Goal: Task Accomplishment & Management: Complete application form

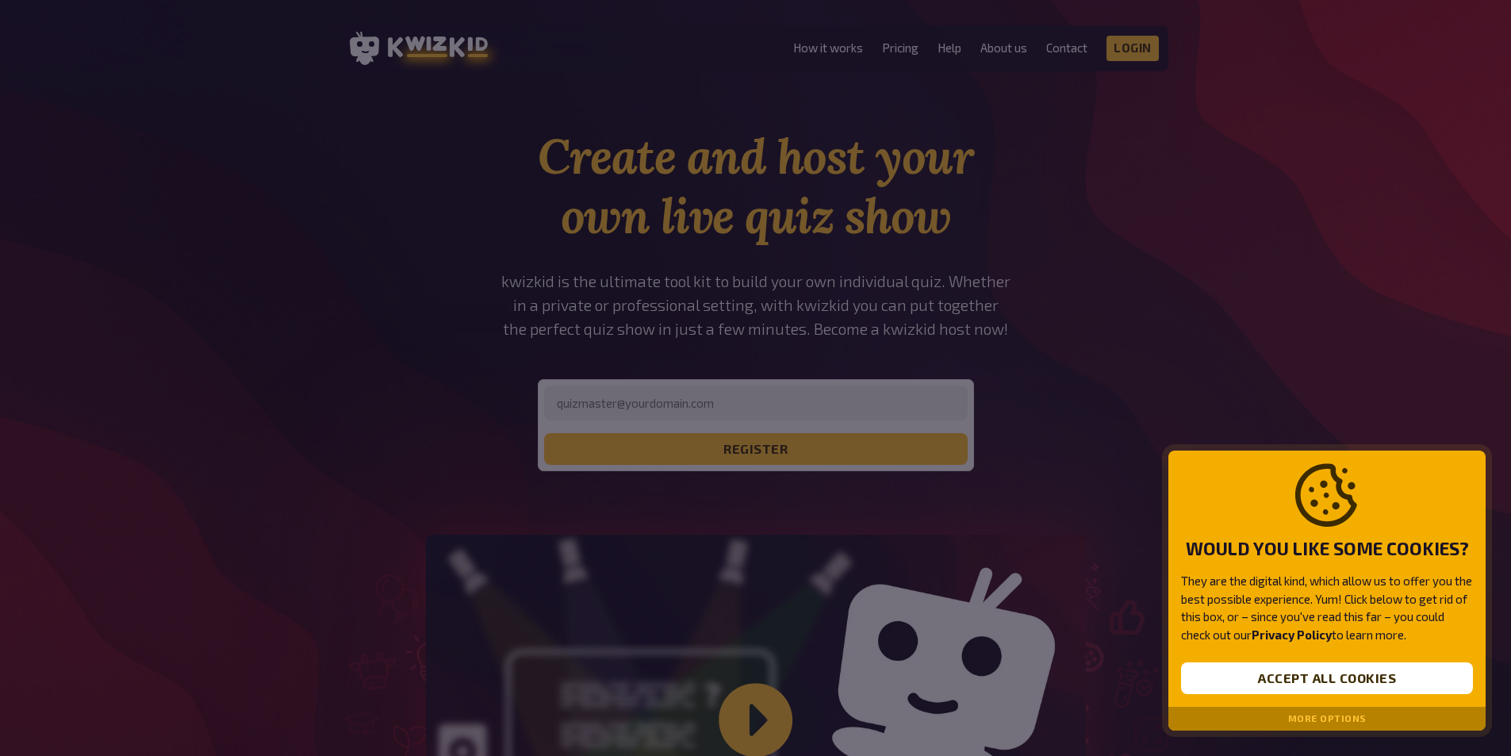
click at [1297, 673] on button "Accept all cookies" at bounding box center [1327, 678] width 292 height 32
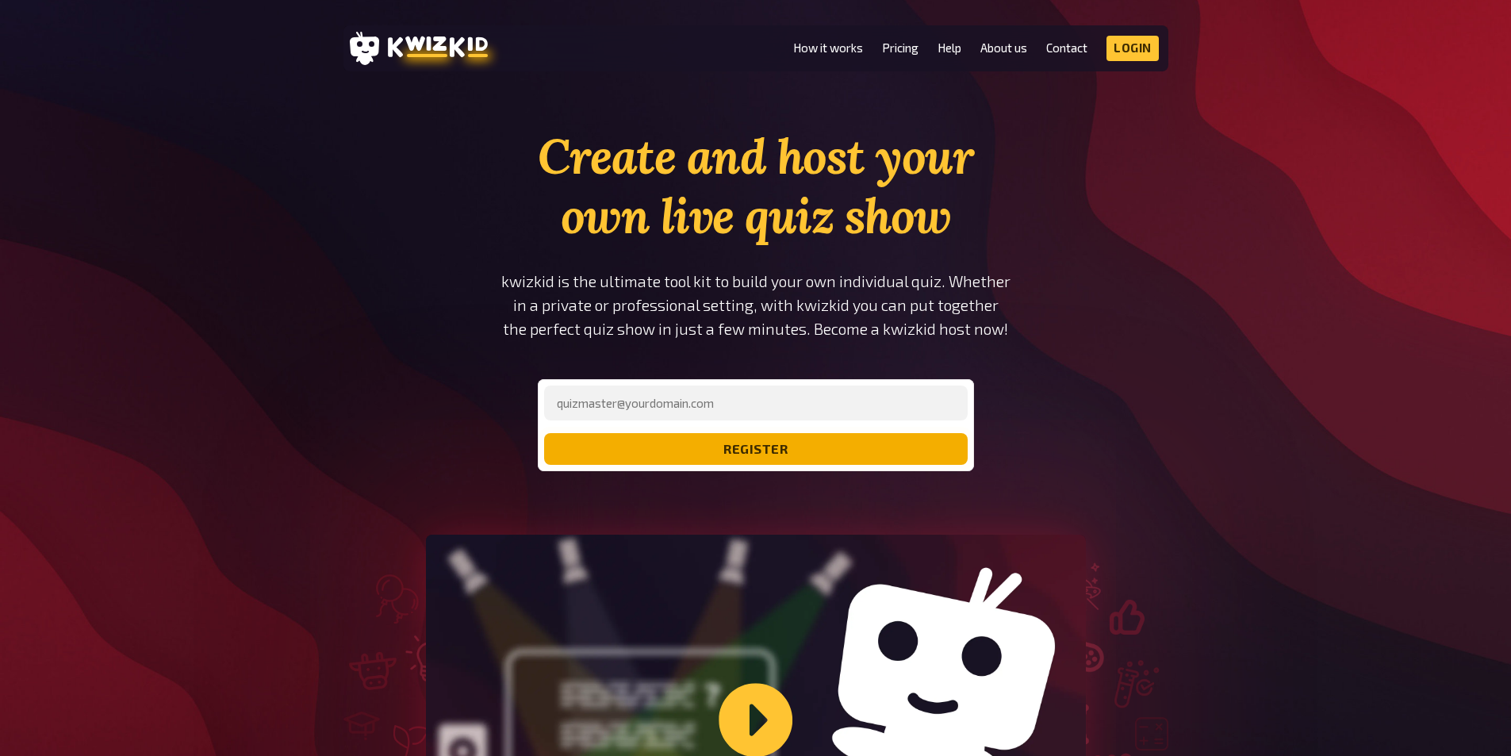
click at [832, 445] on button "register" at bounding box center [756, 449] width 424 height 32
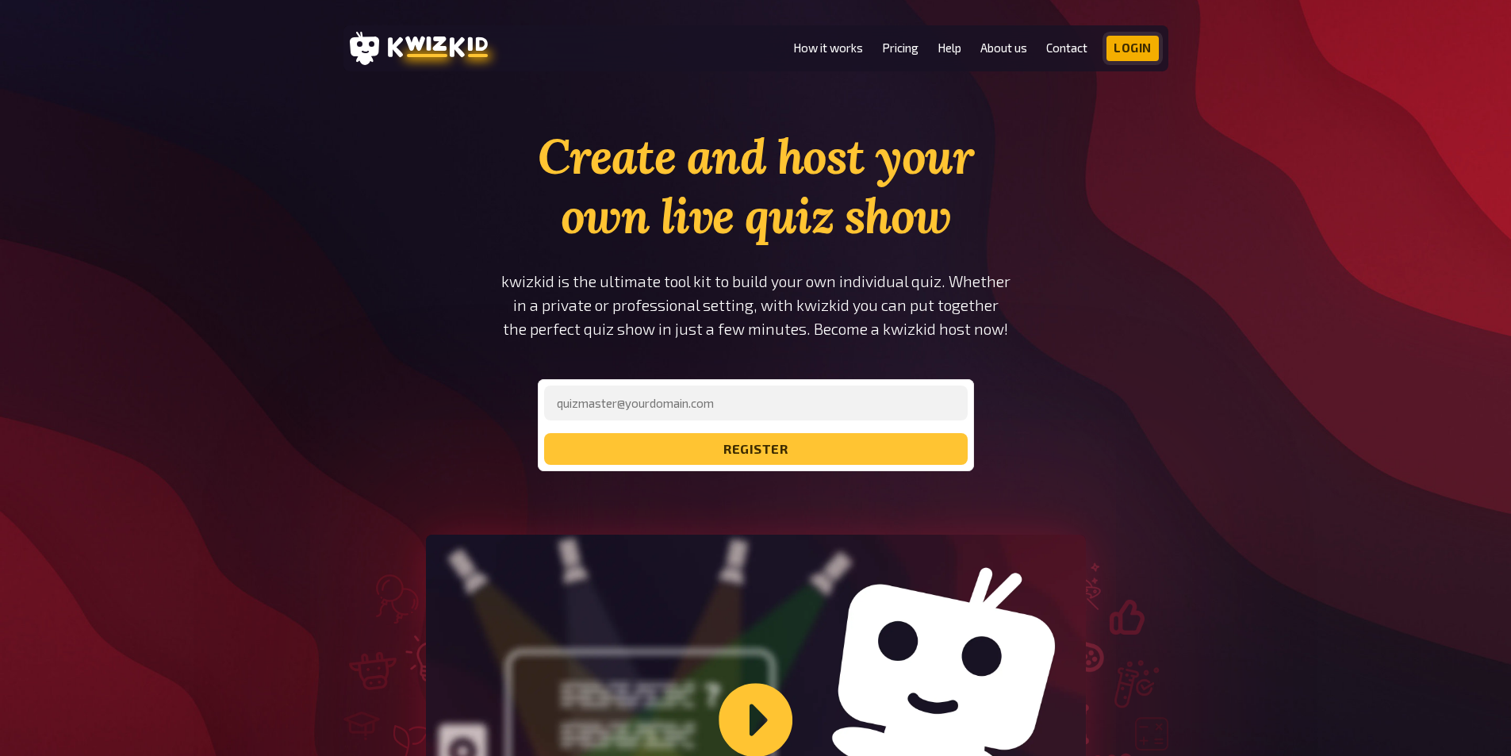
click at [1136, 36] on link "Login" at bounding box center [1132, 48] width 52 height 25
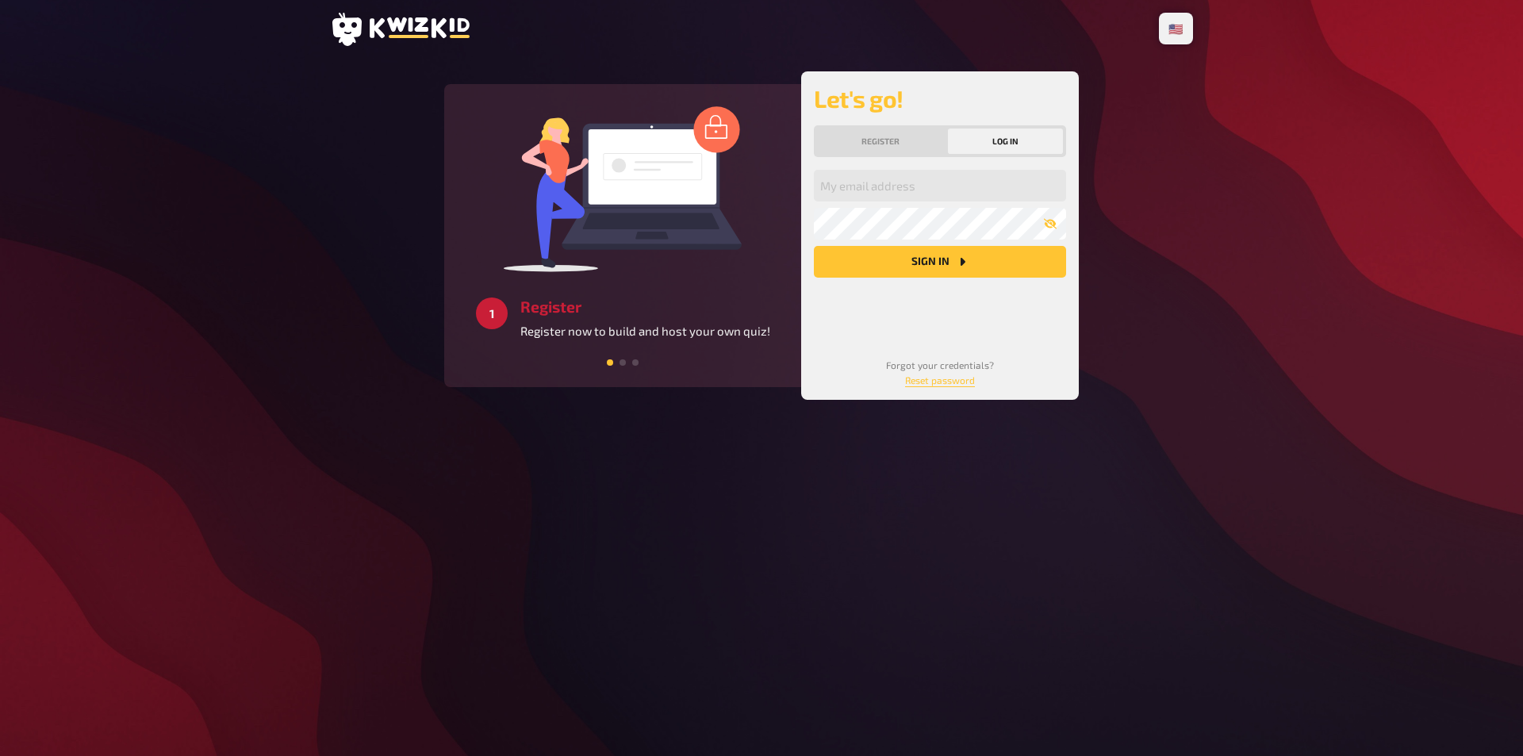
click at [892, 158] on div "Let's go! Register Log in My email address My password Sign in Forgot your cred…" at bounding box center [940, 235] width 252 height 303
click at [892, 148] on button "Register" at bounding box center [881, 140] width 128 height 25
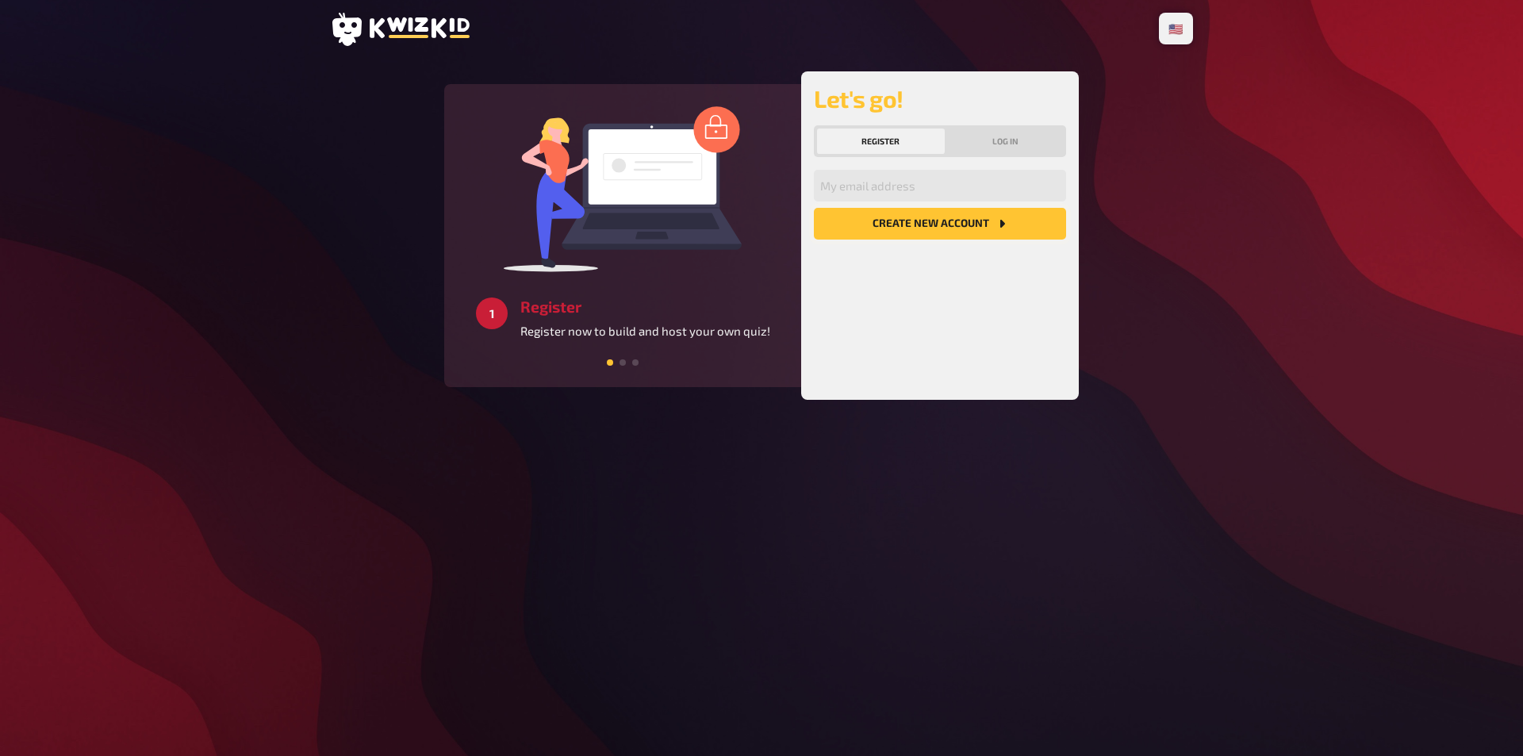
click at [914, 225] on button "Create new account" at bounding box center [940, 224] width 252 height 32
click at [898, 185] on input "email" at bounding box center [940, 186] width 252 height 32
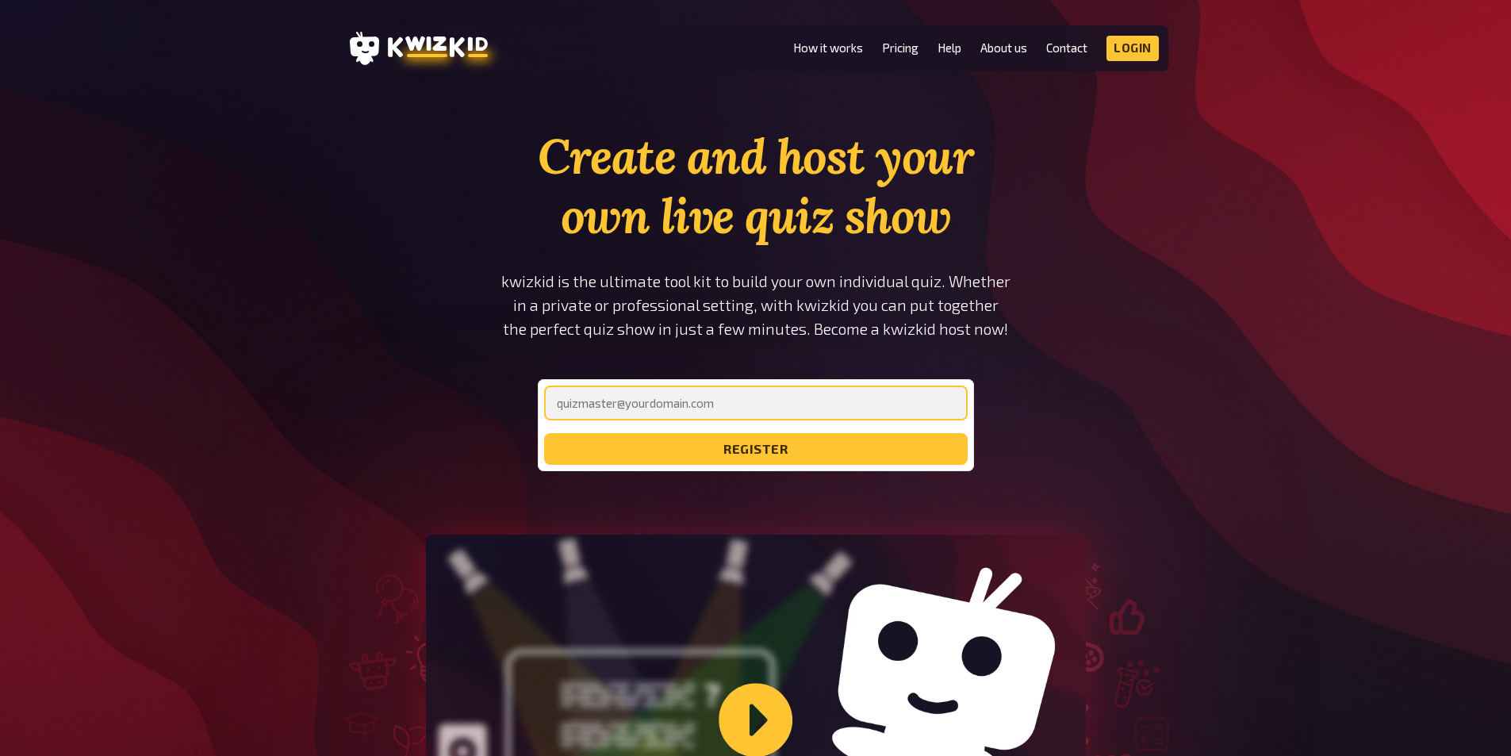
click at [734, 412] on input "email" at bounding box center [756, 402] width 424 height 35
type input "asw7asw7a@gmail.com"
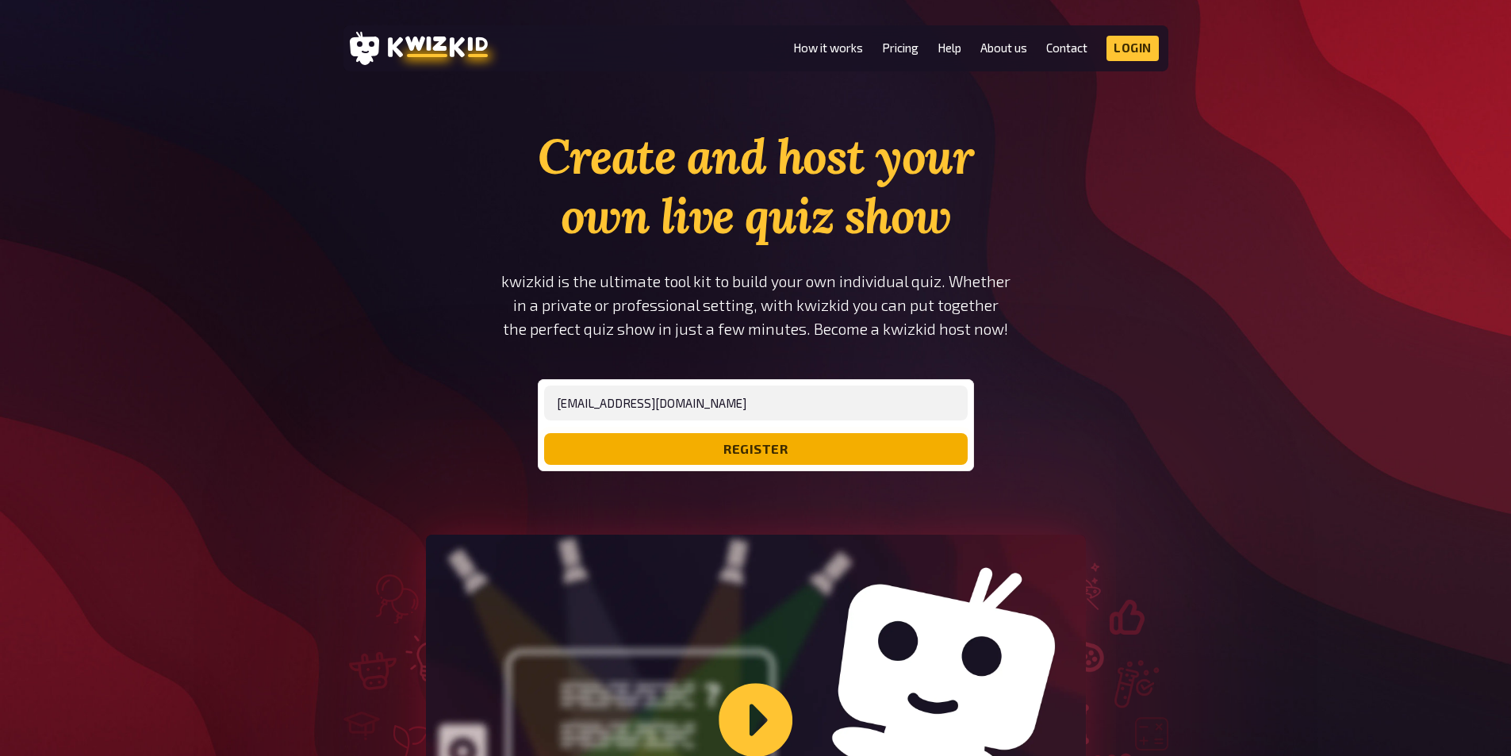
click at [701, 450] on button "register" at bounding box center [756, 449] width 424 height 32
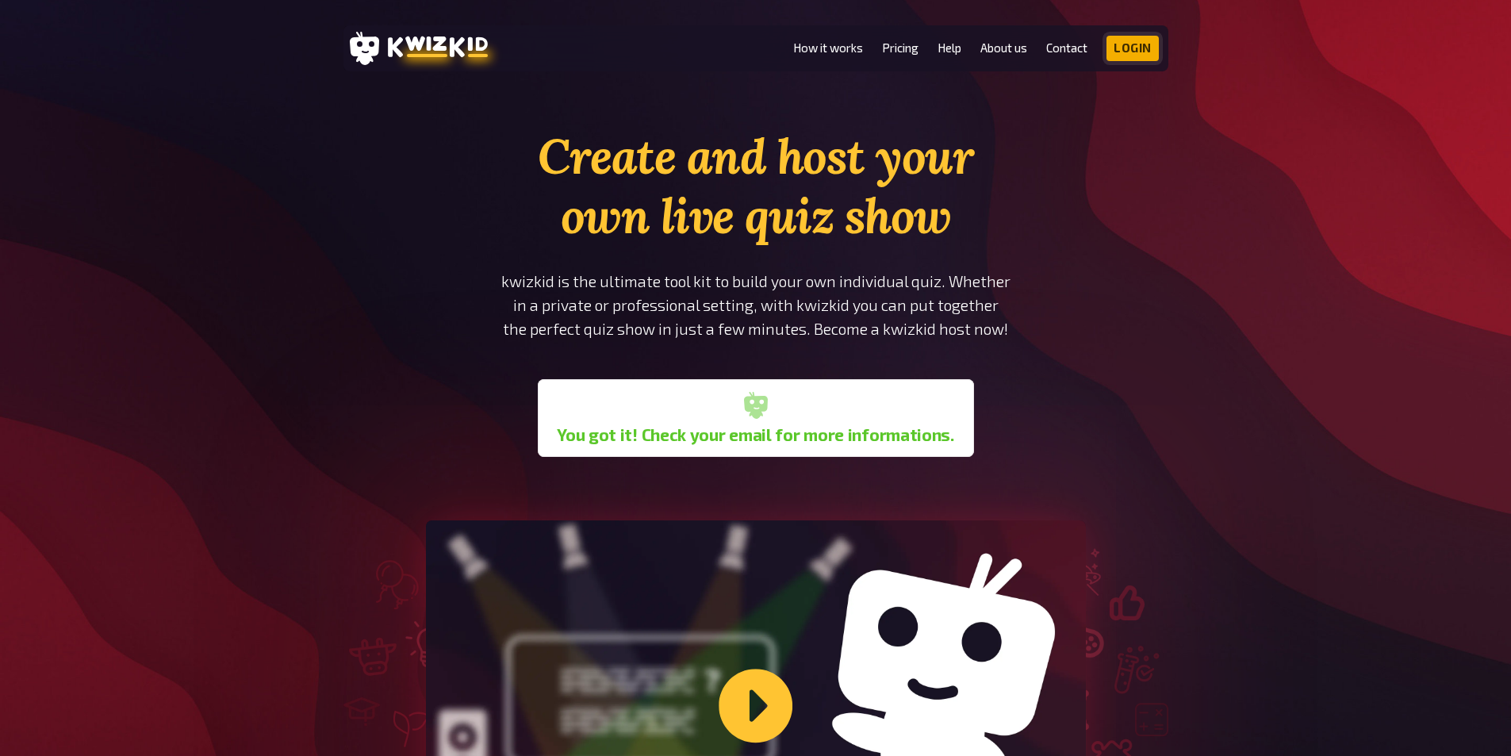
click at [1125, 57] on link "Login" at bounding box center [1132, 48] width 52 height 25
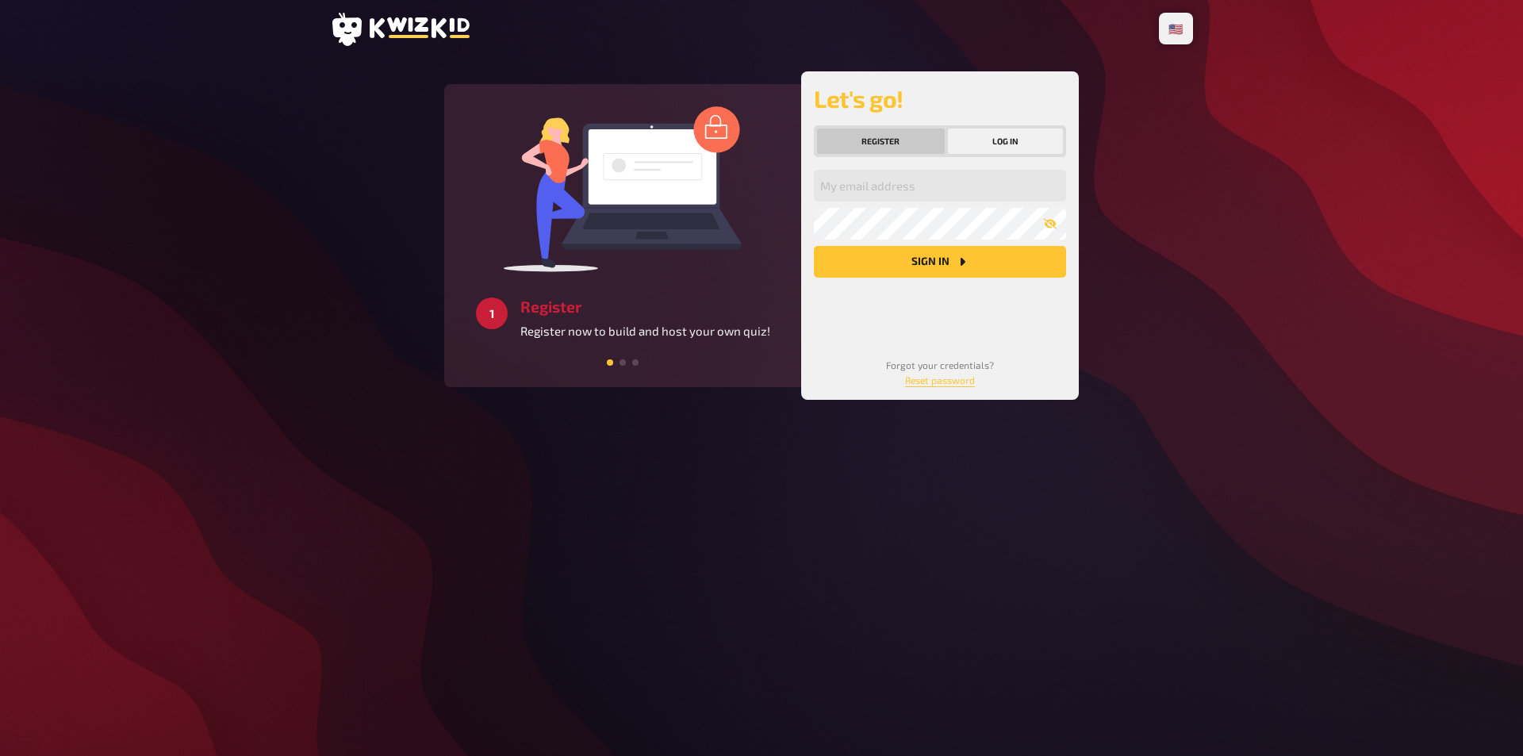
click at [877, 152] on button "Register" at bounding box center [881, 140] width 128 height 25
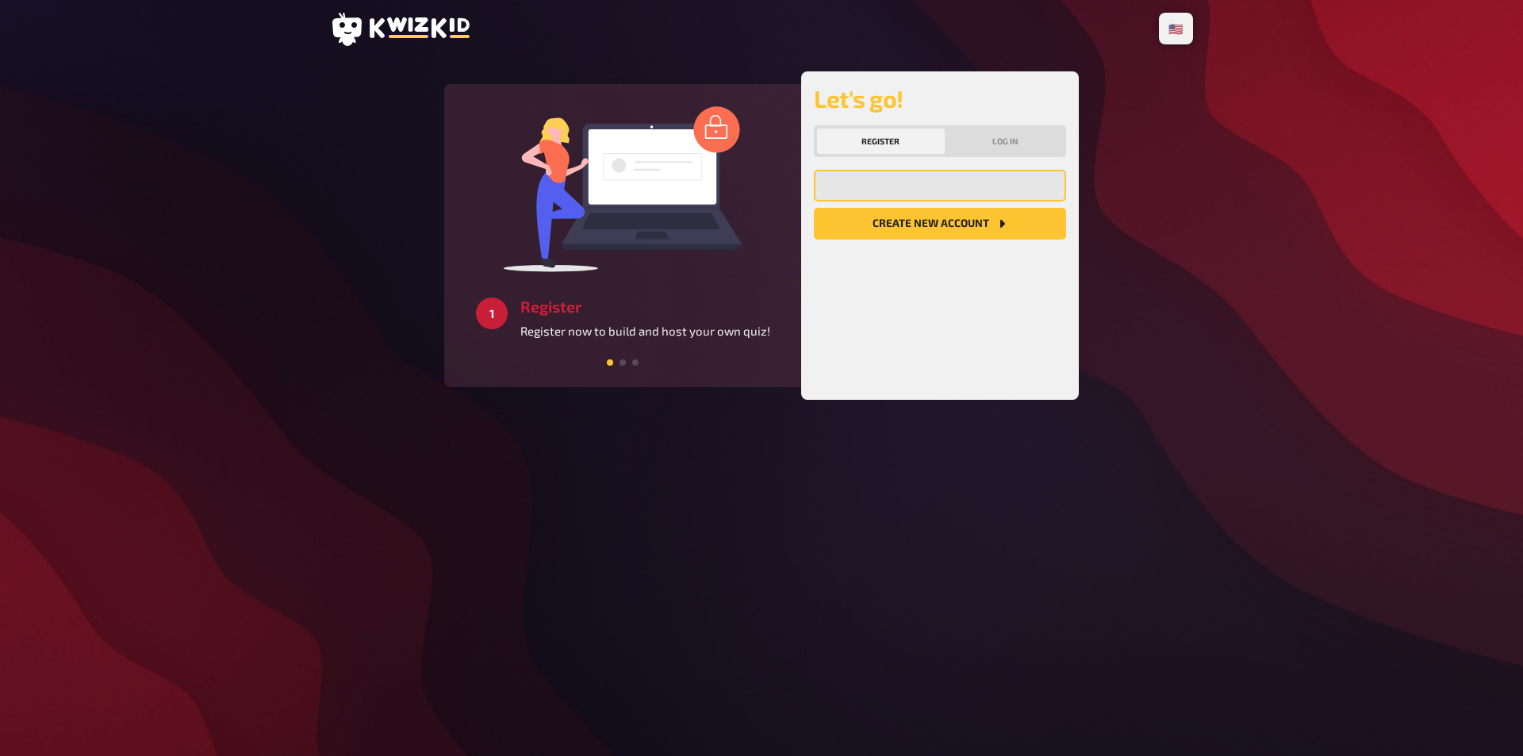
click at [889, 184] on input "email" at bounding box center [940, 186] width 252 height 32
click at [906, 189] on input "email" at bounding box center [940, 186] width 252 height 32
paste input "[EMAIL_ADDRESS][DOMAIN_NAME]"
type input "[EMAIL_ADDRESS][DOMAIN_NAME]"
click at [899, 231] on button "Create new account" at bounding box center [940, 224] width 252 height 32
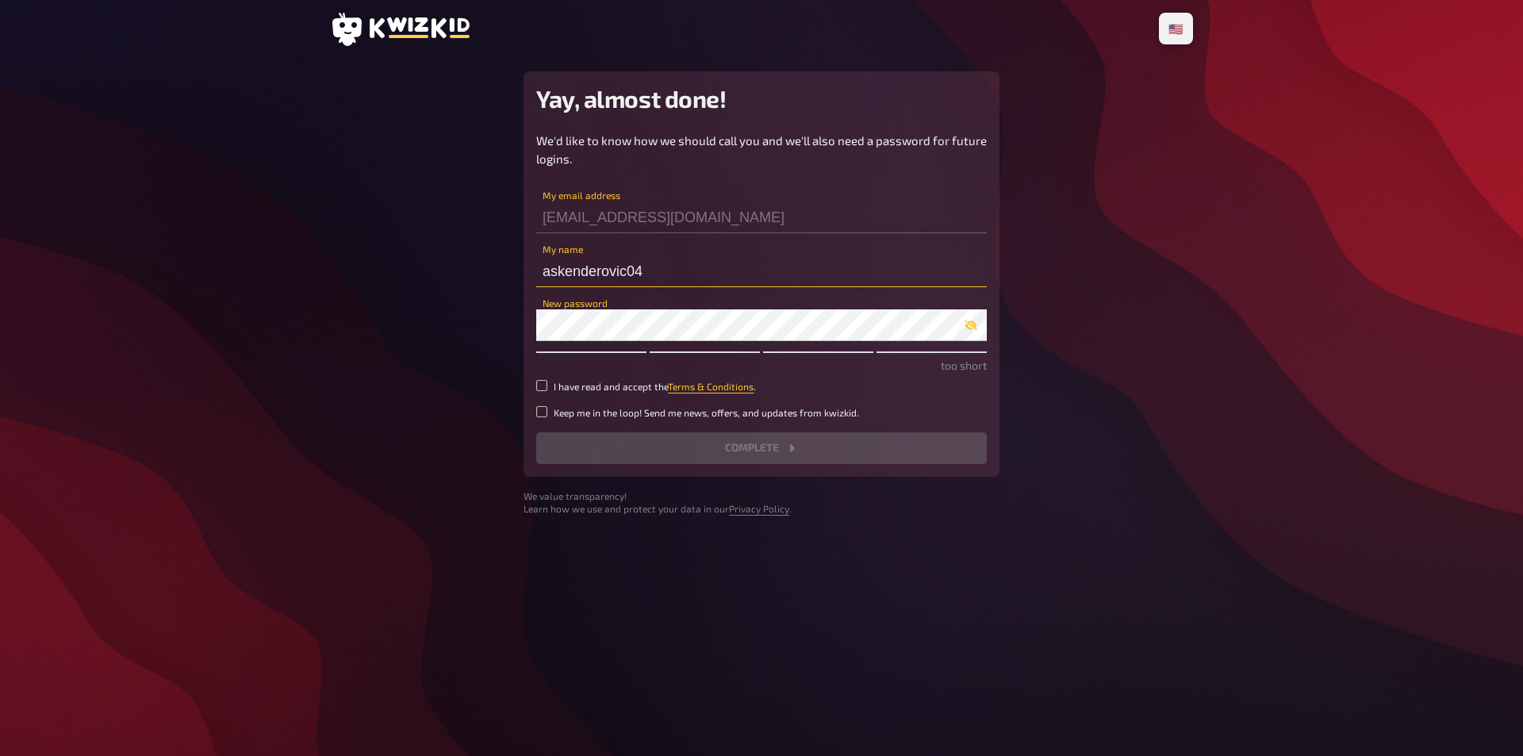
drag, startPoint x: 611, startPoint y: 264, endPoint x: 514, endPoint y: 259, distance: 96.9
click at [514, 259] on main "Yay, almost done! We'd like to know how we should call you and we'll also need …" at bounding box center [761, 293] width 863 height 444
click at [642, 270] on input "askenderovic04" at bounding box center [761, 271] width 450 height 32
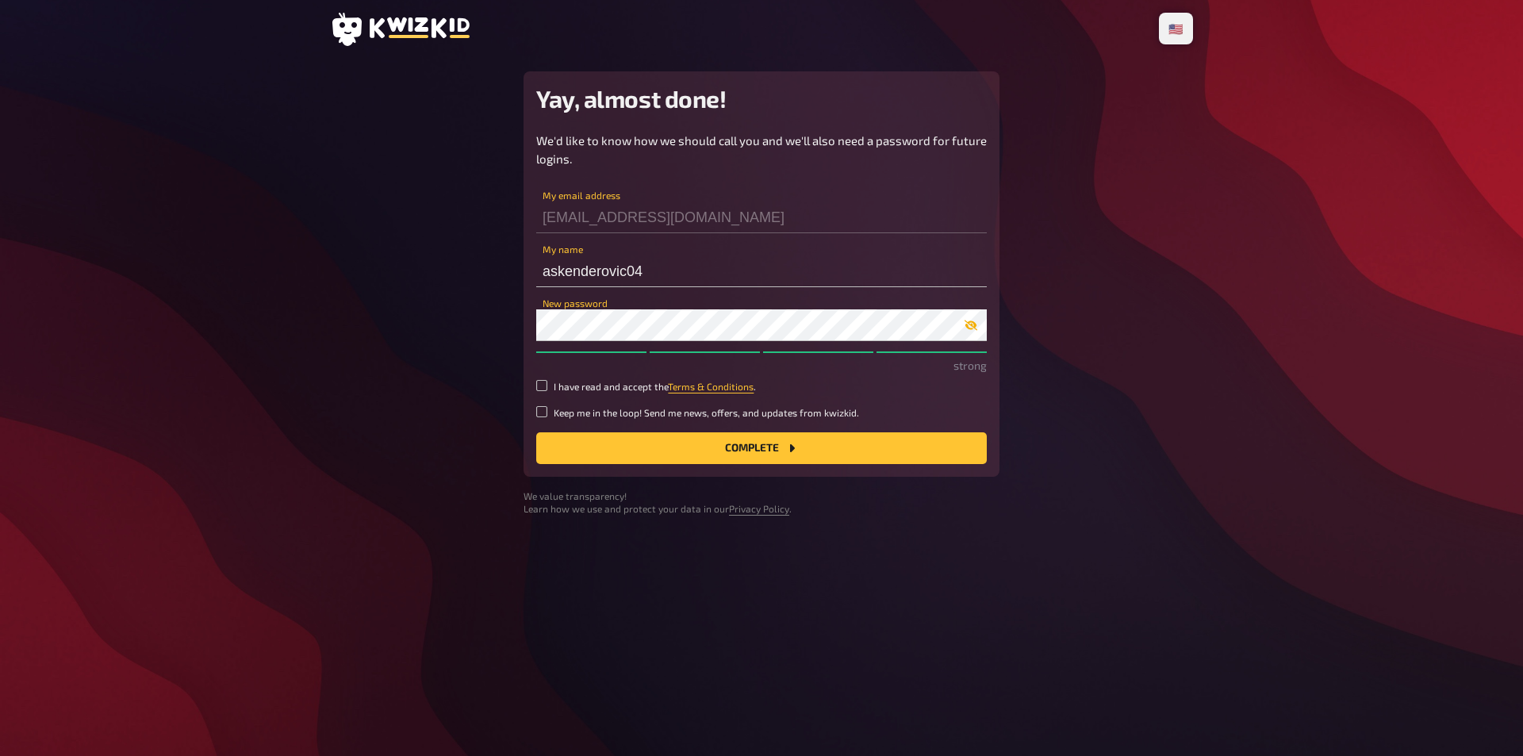
click at [973, 324] on icon "button" at bounding box center [970, 325] width 13 height 10
click at [477, 321] on main "Yay, almost done! We'd like to know how we should call you and we'll also need …" at bounding box center [761, 293] width 863 height 444
click at [539, 384] on input "I have read and accept the Terms & Conditions ." at bounding box center [541, 385] width 11 height 11
checkbox input "true"
click at [543, 415] on input "Keep me in the loop! Send me news, offers, and updates from kwizkid." at bounding box center [541, 411] width 11 height 11
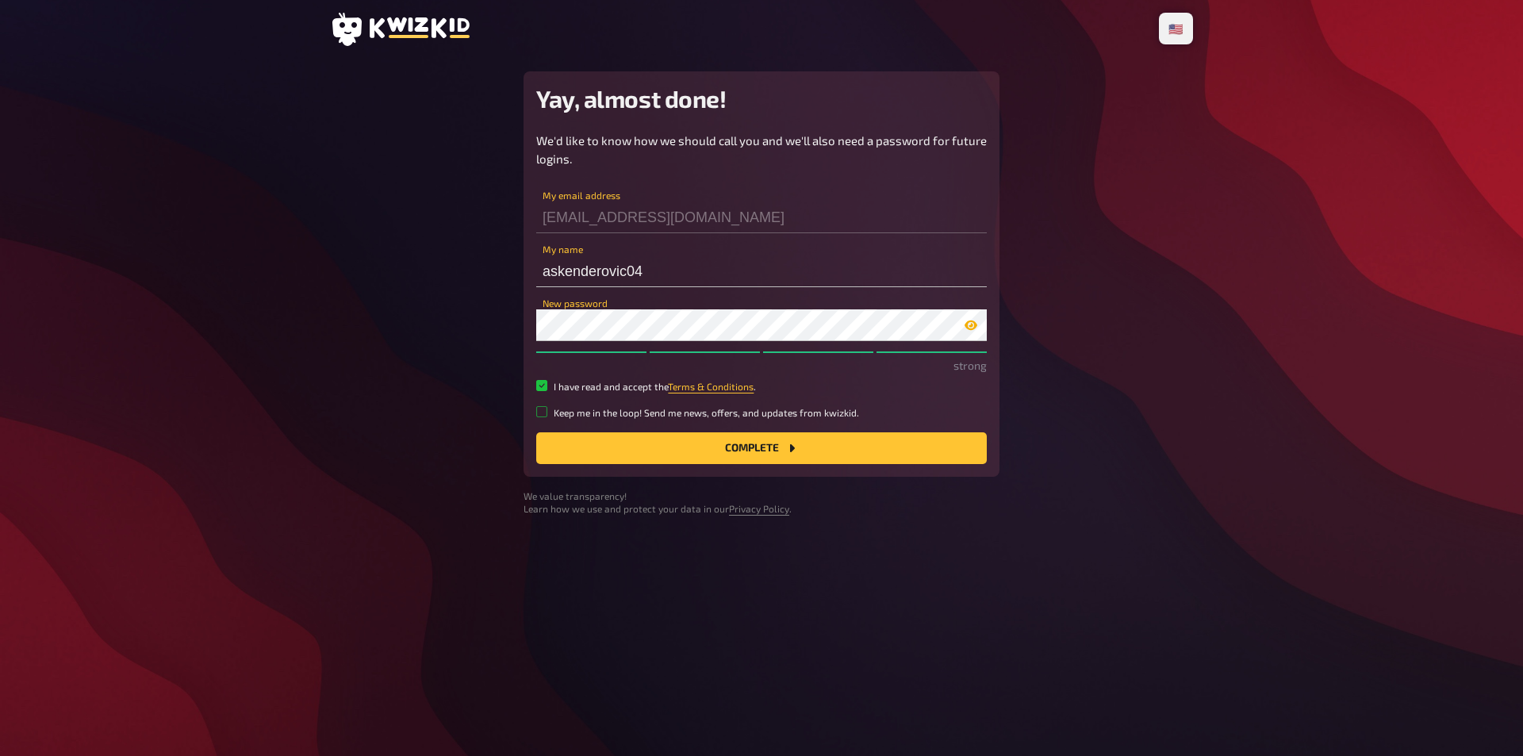
checkbox input "true"
click at [627, 450] on button "Complete" at bounding box center [761, 448] width 450 height 32
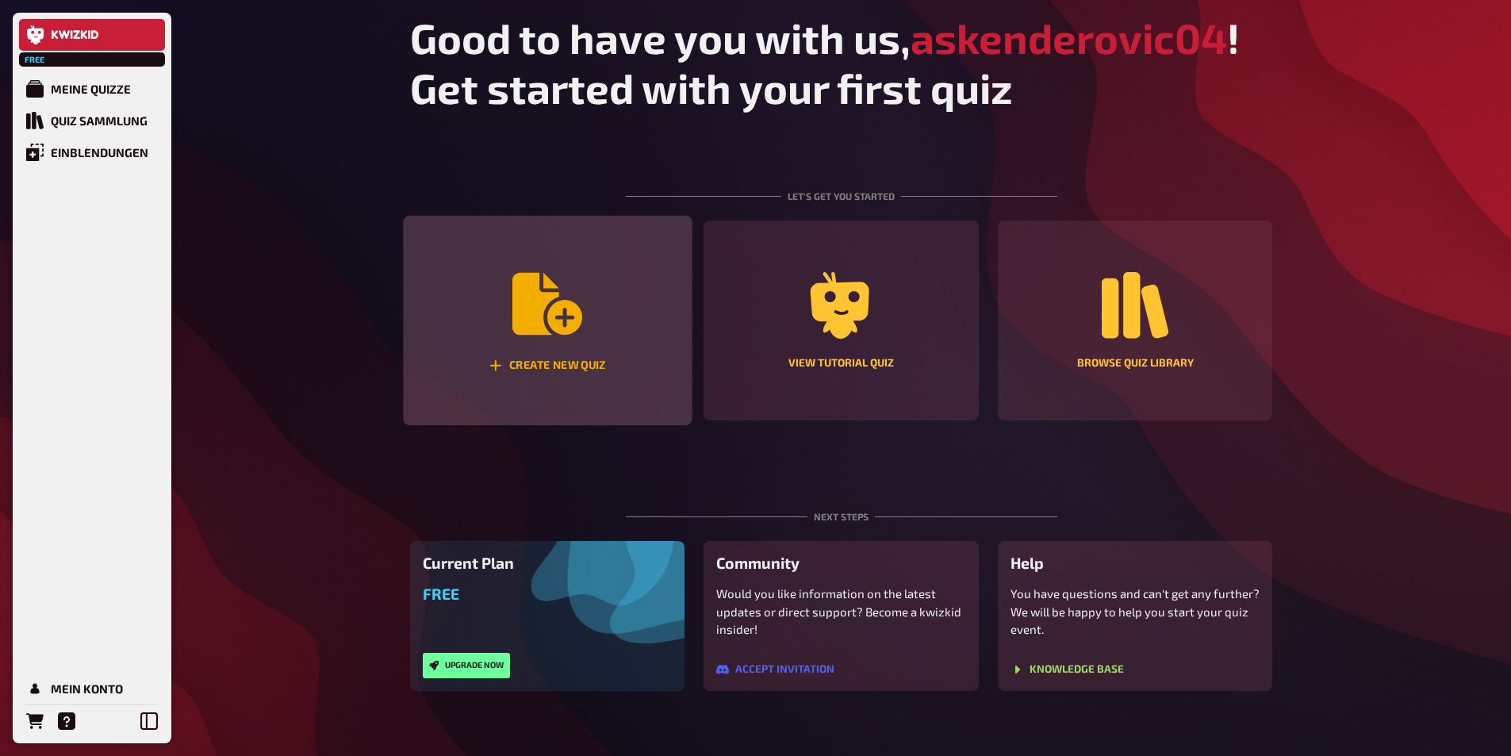
click at [485, 313] on div "Create new quiz" at bounding box center [547, 321] width 289 height 210
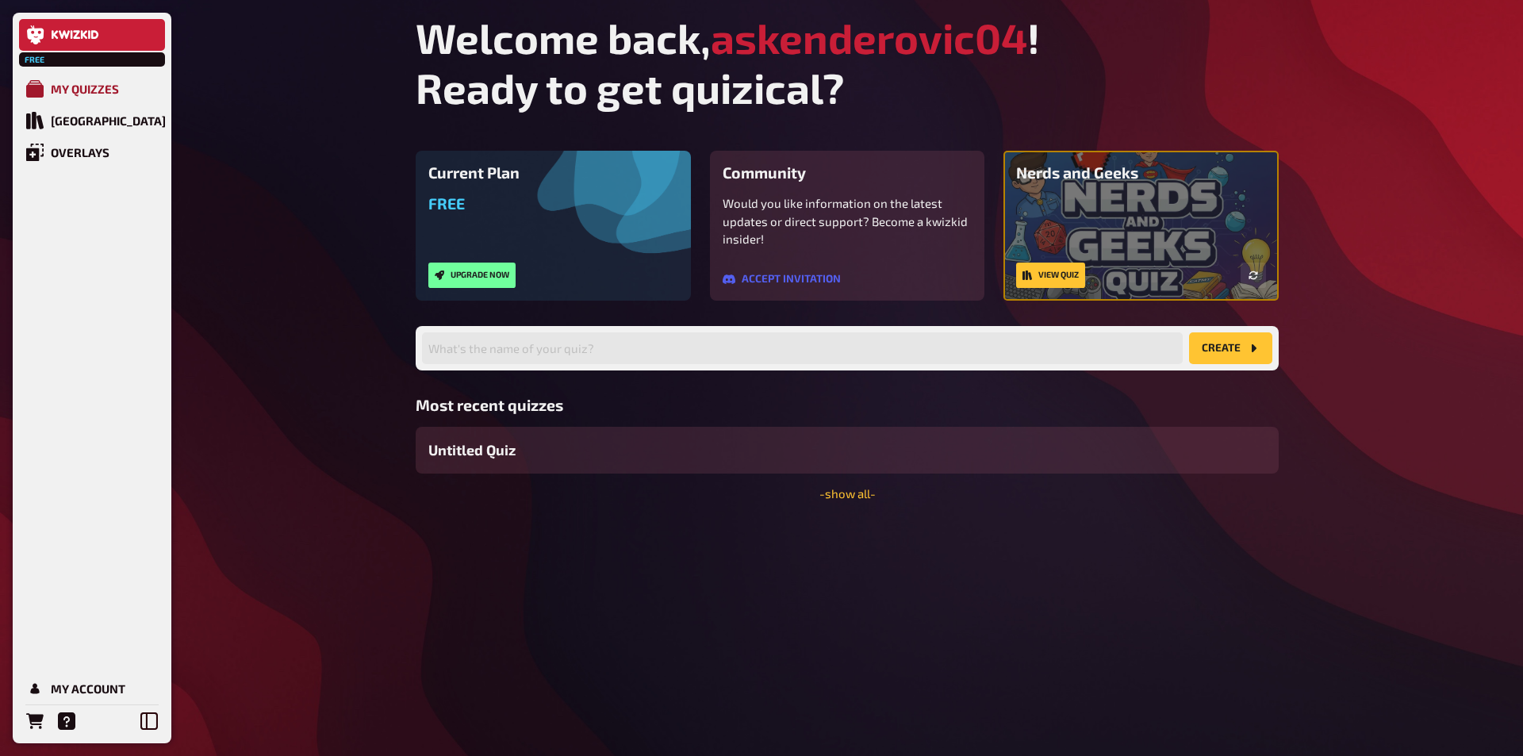
click at [90, 87] on div "My Quizzes" at bounding box center [85, 89] width 68 height 14
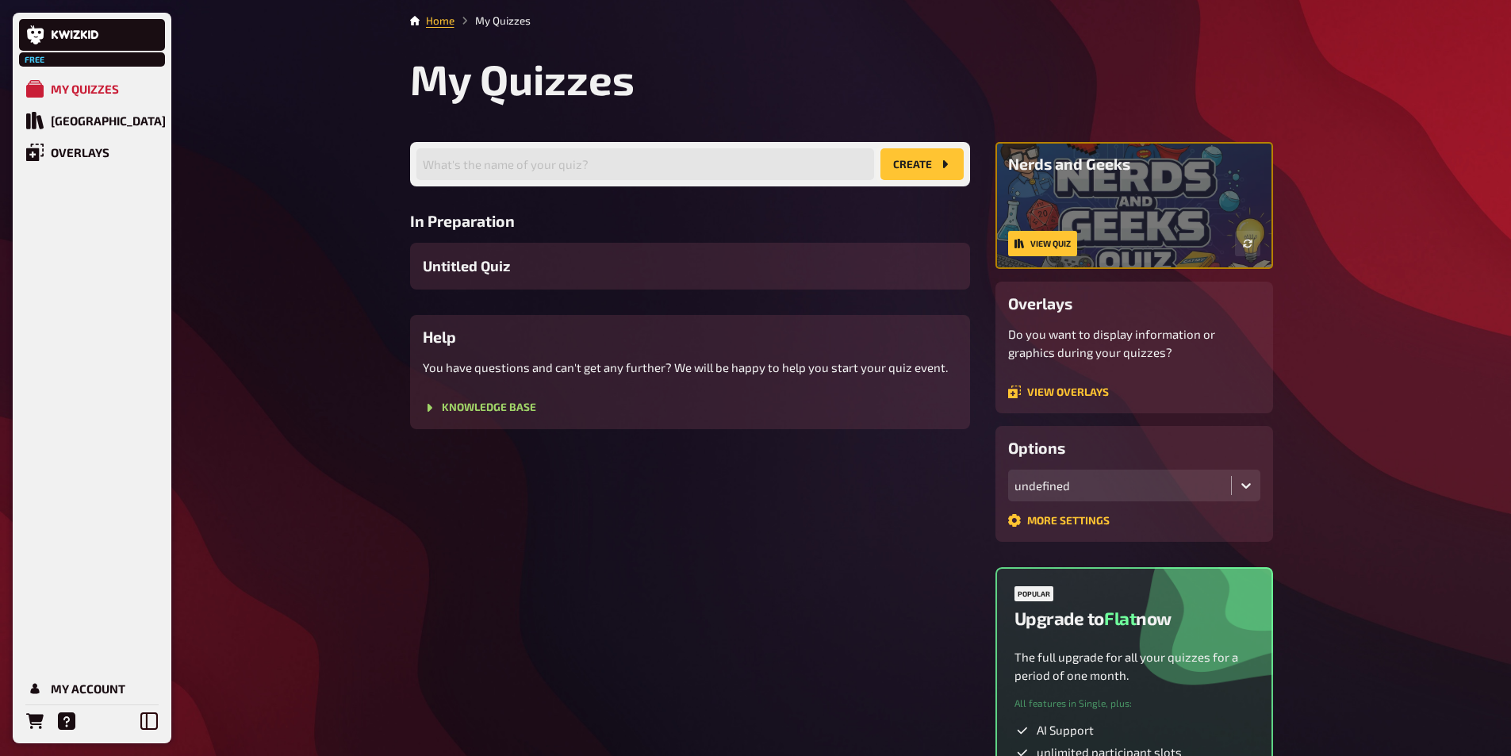
click at [907, 160] on button "create" at bounding box center [921, 164] width 83 height 32
click at [678, 207] on div "What's the name of your quiz? create In Preparation Untitled Quiz Help You have…" at bounding box center [690, 285] width 560 height 287
click at [446, 169] on input "text" at bounding box center [645, 164] width 458 height 32
click at [94, 36] on icon at bounding box center [76, 35] width 48 height 10
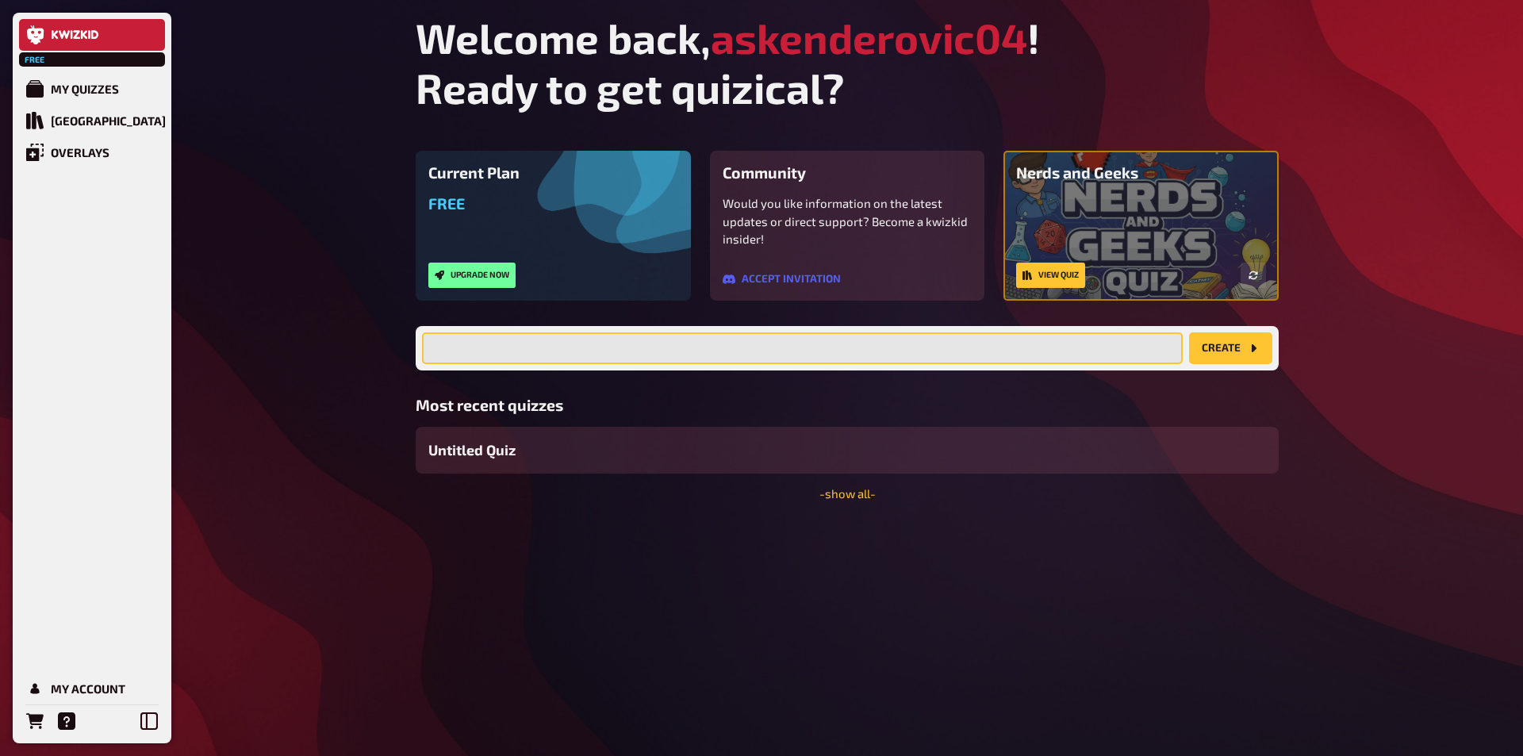
click at [577, 361] on input "text" at bounding box center [802, 348] width 761 height 32
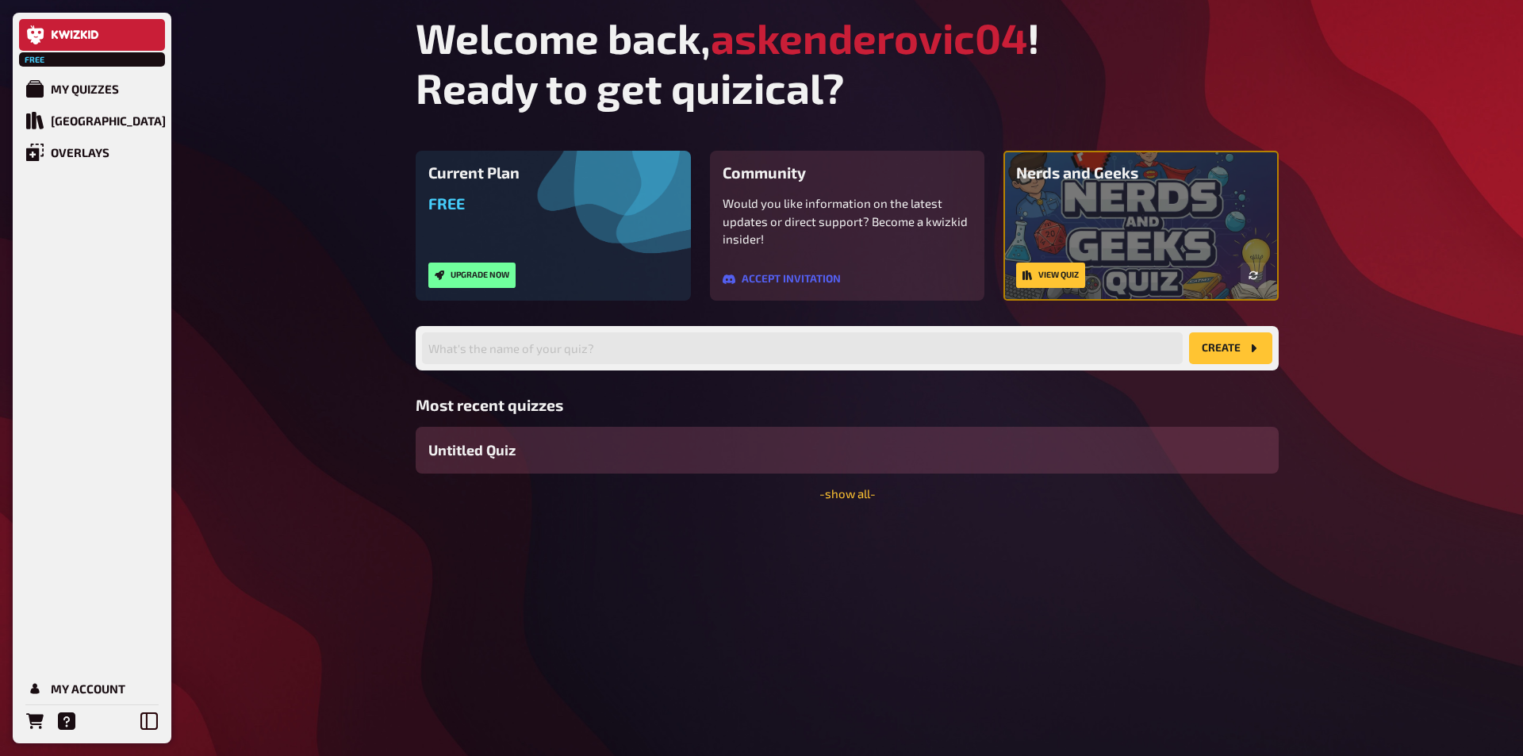
click at [576, 456] on div "Untitled Quiz" at bounding box center [847, 450] width 863 height 47
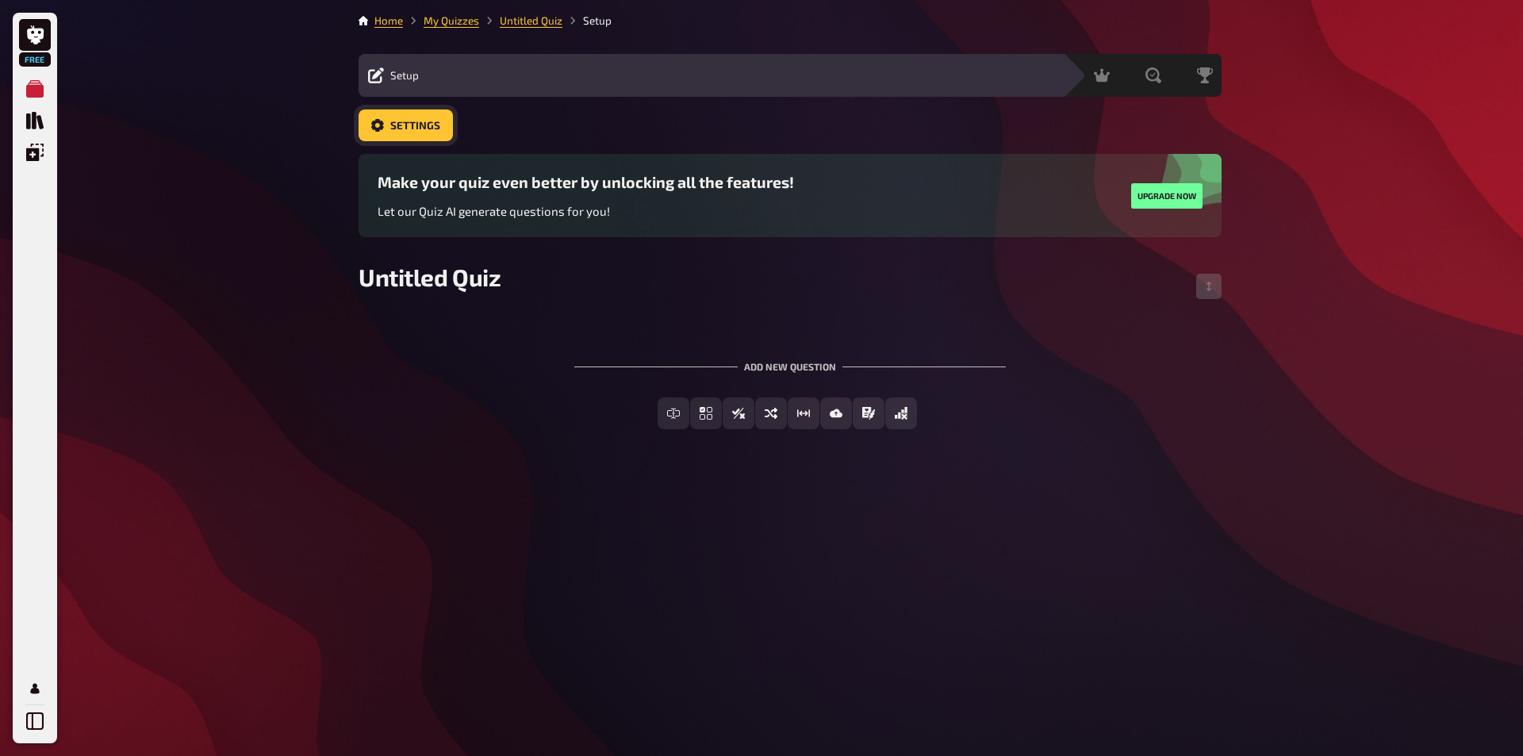
click at [406, 125] on span "Settings" at bounding box center [415, 126] width 50 height 11
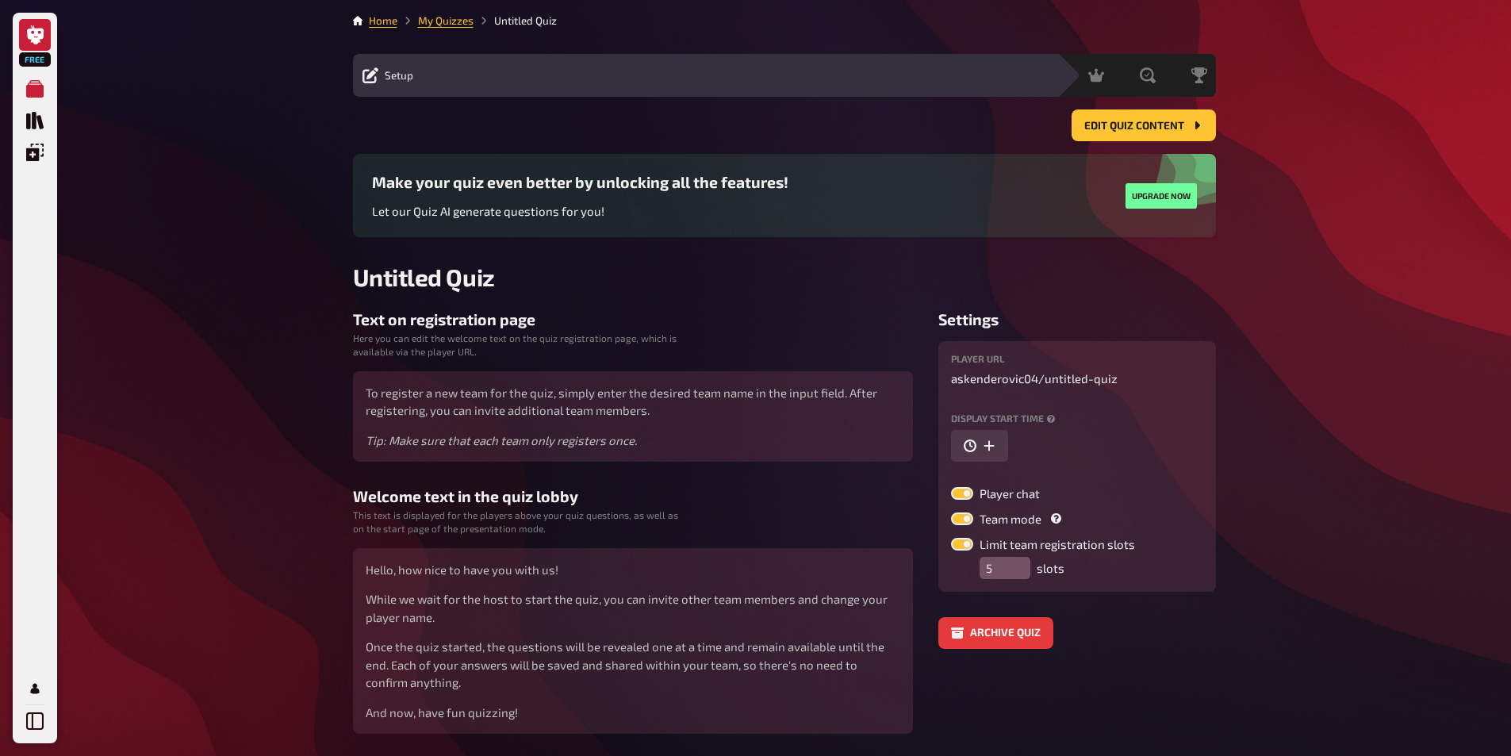
click at [34, 44] on icon at bounding box center [35, 34] width 17 height 19
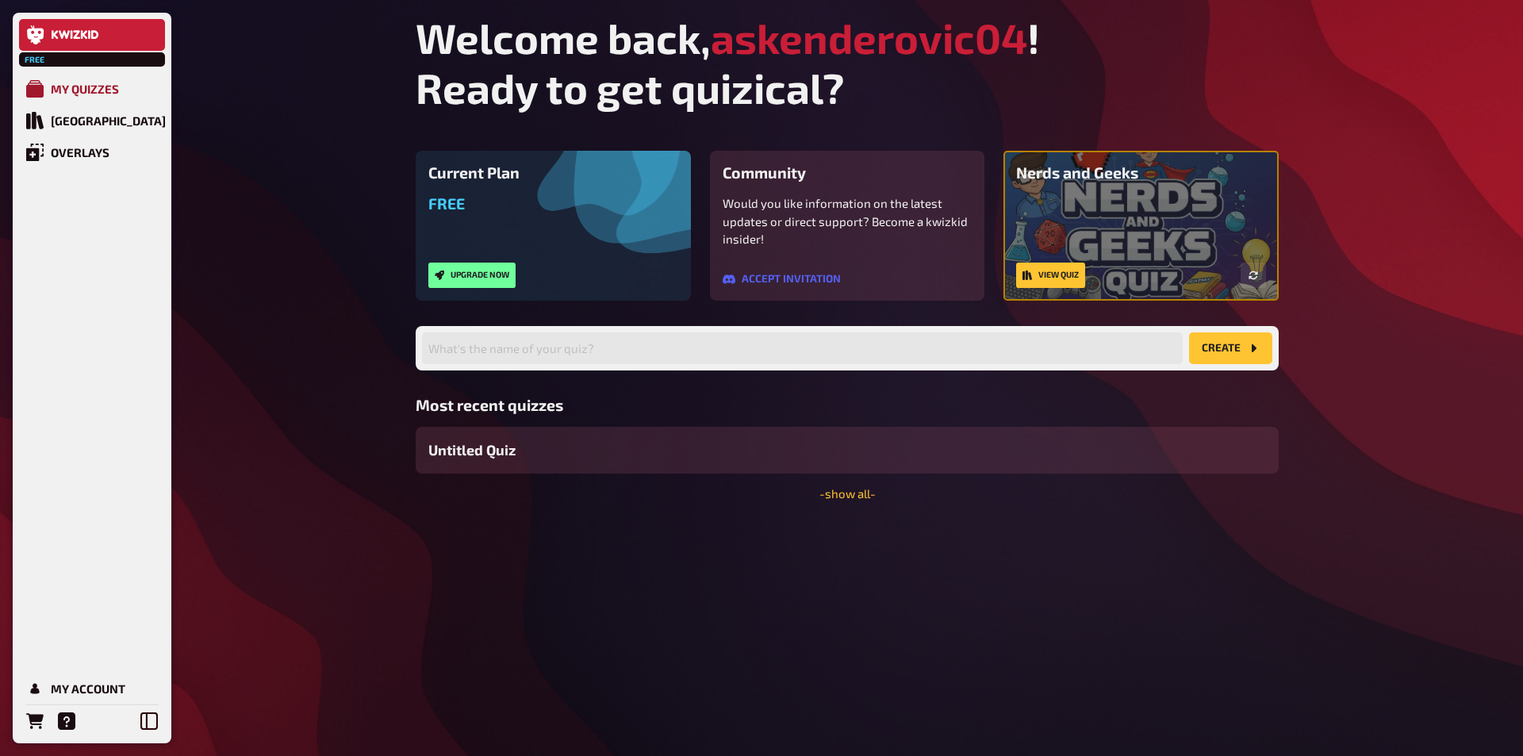
click at [54, 86] on div "My Quizzes" at bounding box center [85, 89] width 68 height 14
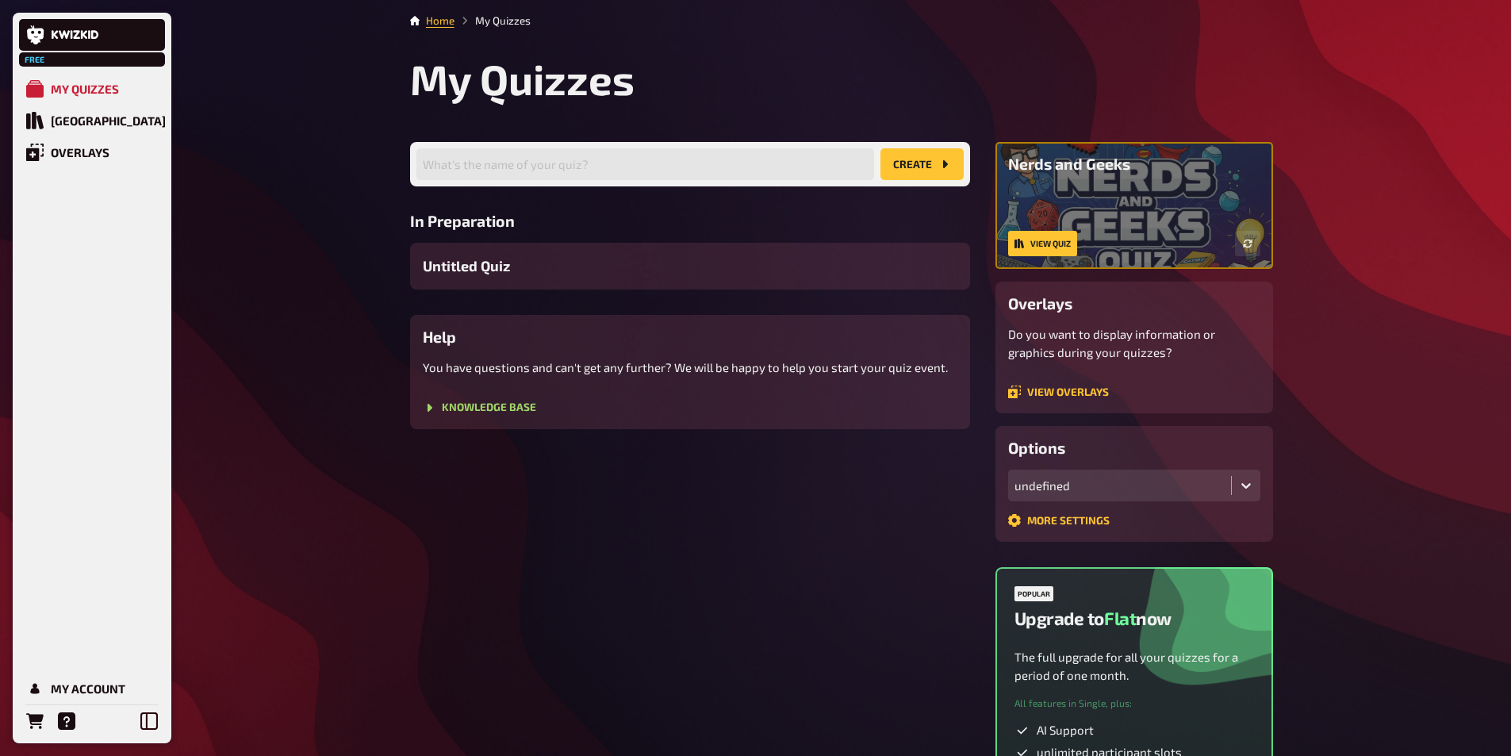
click at [915, 155] on button "create" at bounding box center [921, 164] width 83 height 32
click at [493, 163] on input "text" at bounding box center [645, 164] width 458 height 32
click at [339, 179] on div "Free My Quizzes Quiz Library Overlays My Account Home My Quizzes My Quizzes Wha…" at bounding box center [755, 472] width 1511 height 945
click at [508, 163] on input "text" at bounding box center [645, 164] width 458 height 32
type input "foot"
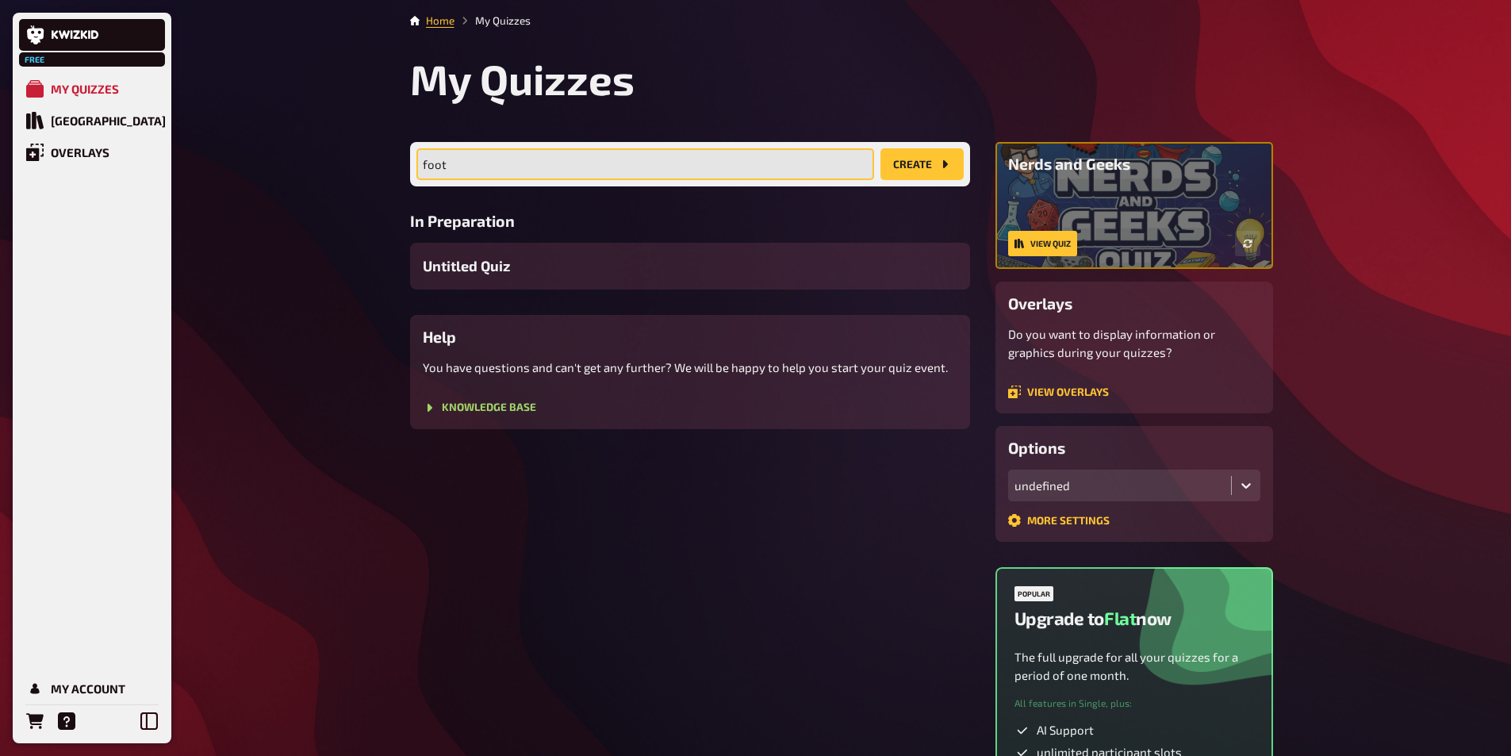
click at [880, 148] on button "create" at bounding box center [921, 164] width 83 height 32
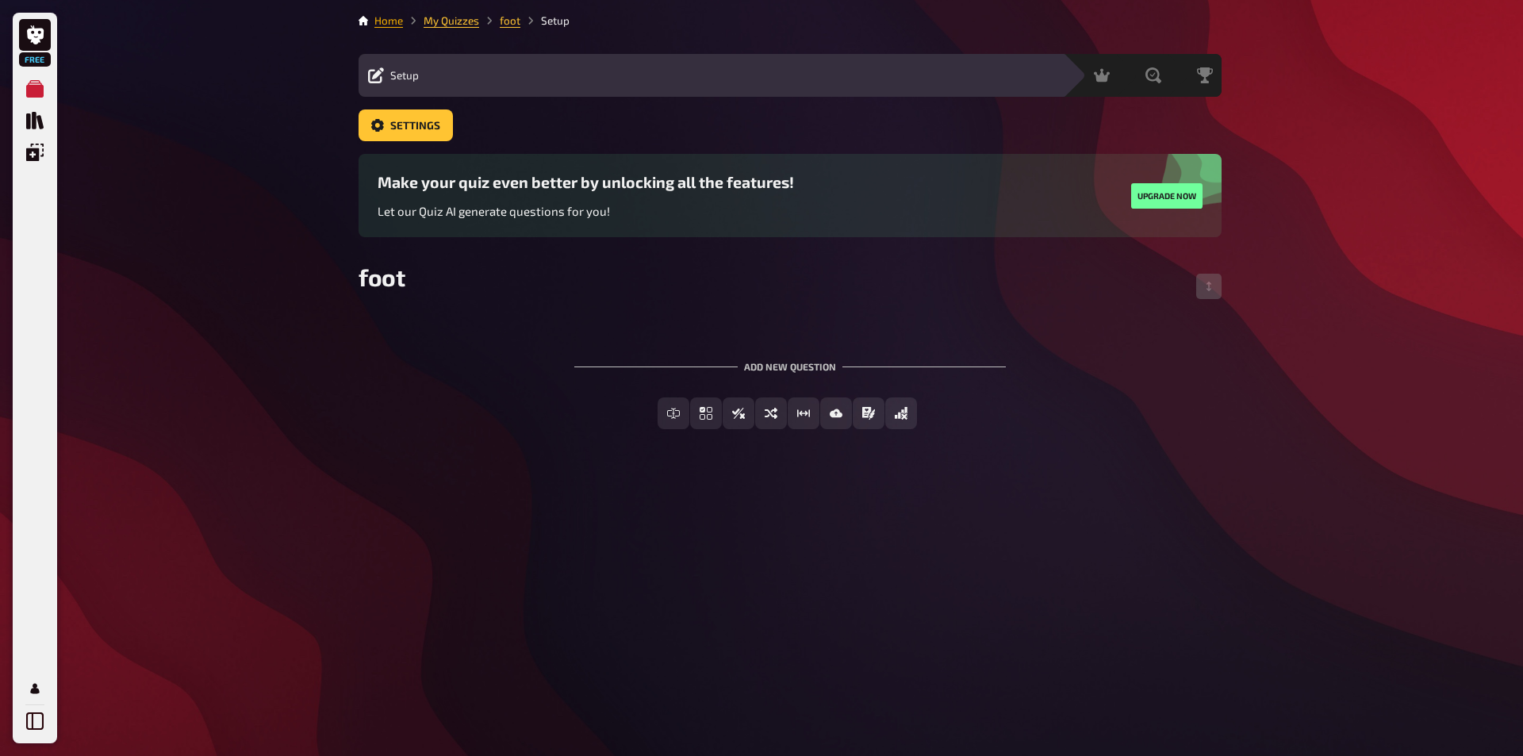
click at [385, 19] on div "Home My Quizzes foot Setup Setup Edit Content Quiz Lobby Hosting undefined Eval…" at bounding box center [790, 378] width 888 height 756
click at [386, 24] on link "Home" at bounding box center [388, 20] width 29 height 13
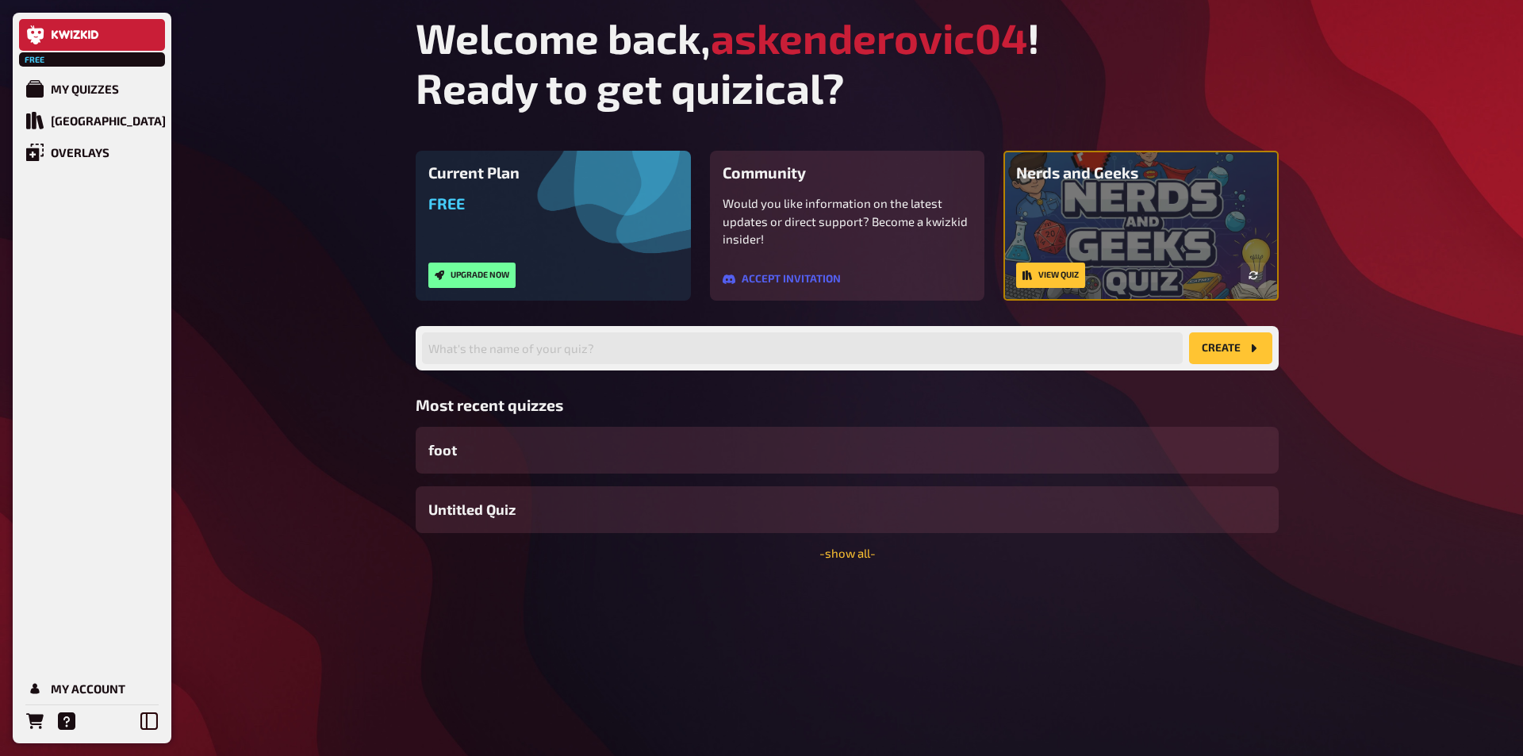
click at [509, 173] on h3 "Current Plan" at bounding box center [553, 172] width 250 height 18
drag, startPoint x: 822, startPoint y: 264, endPoint x: 1056, endPoint y: 297, distance: 235.5
click at [1059, 289] on section "Current Plan Free Upgrade now Community Would you like information on the lates…" at bounding box center [847, 226] width 863 height 150
click at [991, 307] on div "Current Plan Free Upgrade now Community Would you like information on the lates…" at bounding box center [847, 355] width 863 height 409
click at [510, 445] on div "foot" at bounding box center [847, 450] width 863 height 47
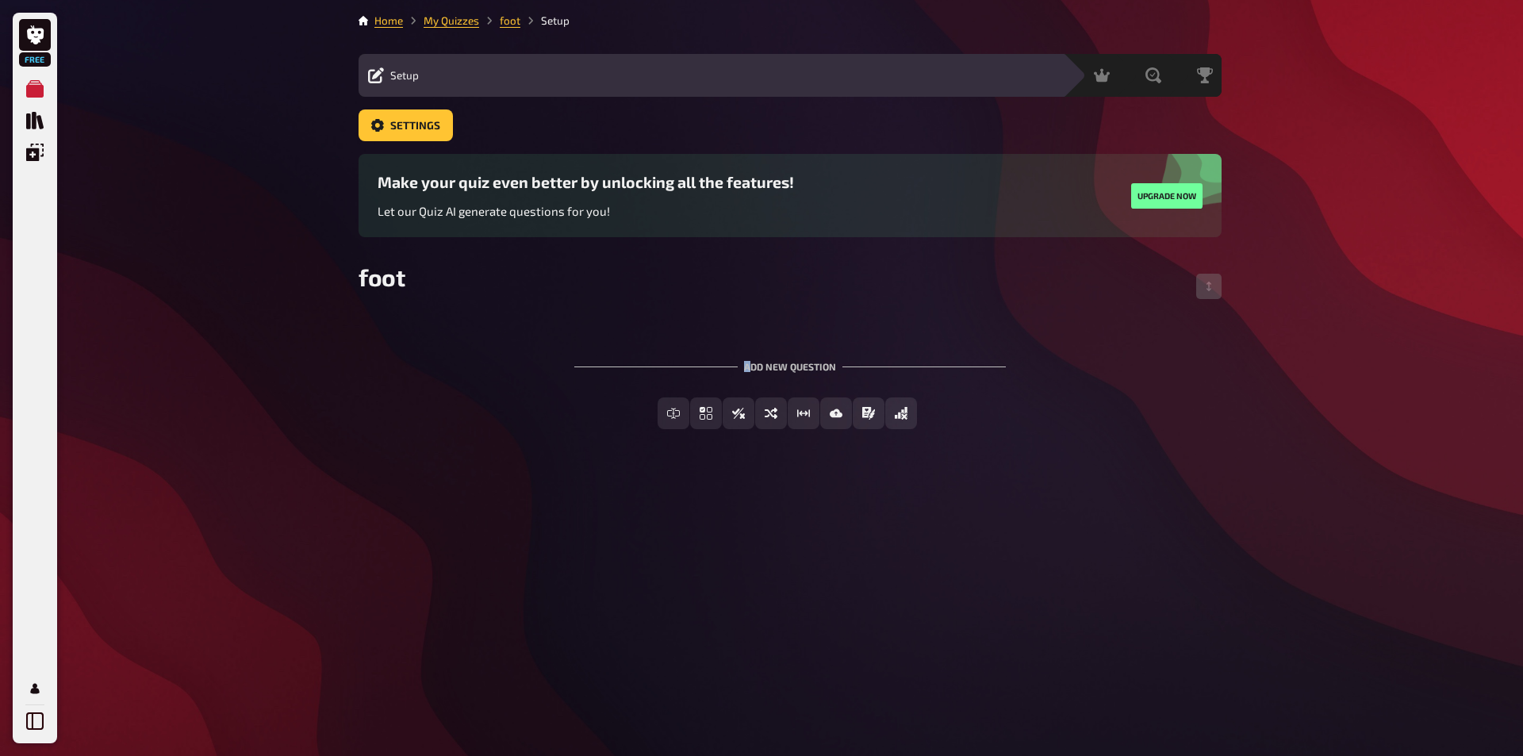
drag, startPoint x: 795, startPoint y: 366, endPoint x: 822, endPoint y: 385, distance: 32.6
click at [838, 365] on div "Add new question" at bounding box center [789, 359] width 431 height 49
click at [727, 416] on span "True / False" at bounding box center [748, 413] width 68 height 11
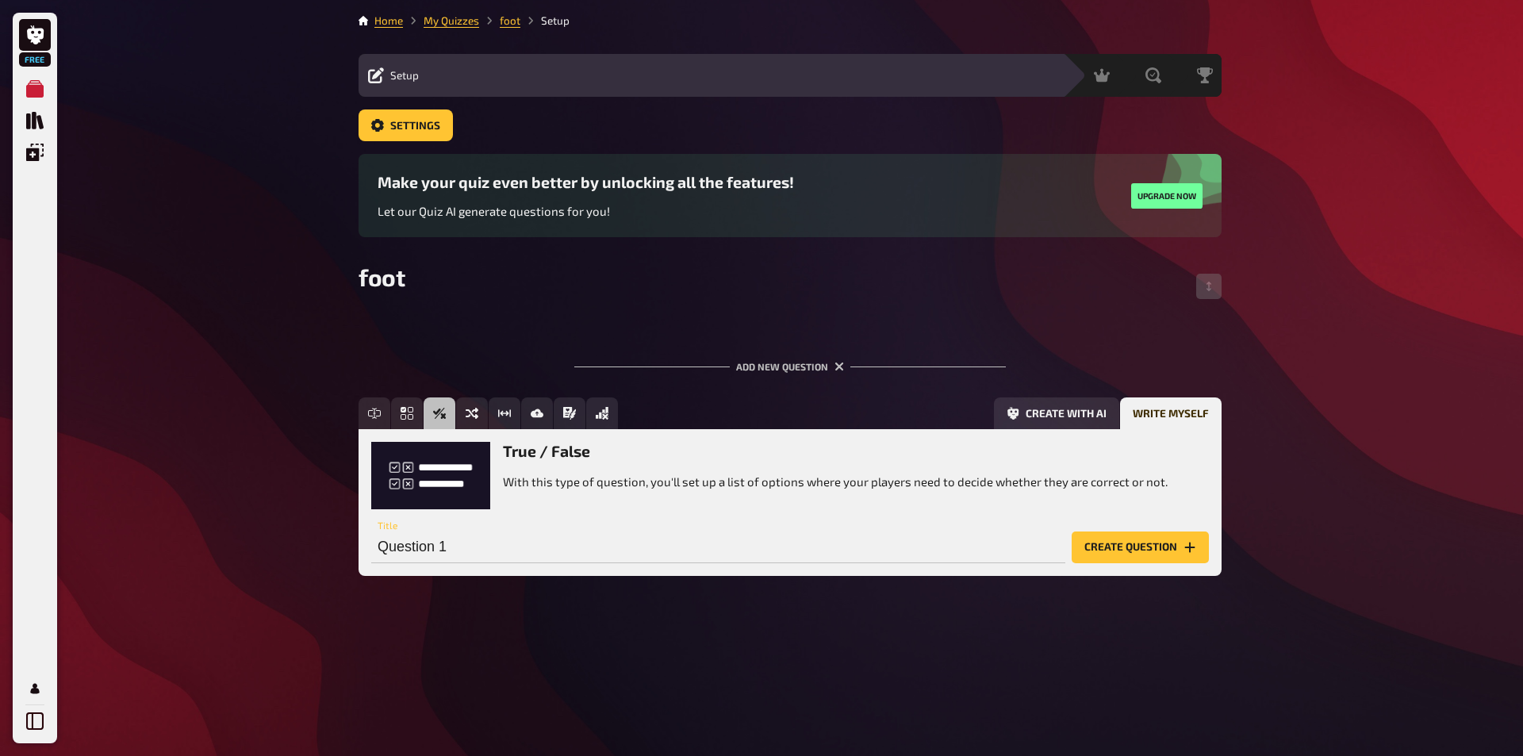
click at [468, 466] on div "True / False With this type of question, you'll set up a list of options where …" at bounding box center [790, 475] width 838 height 67
click at [713, 511] on div "True / False With this type of question, you'll set up a list of options where …" at bounding box center [790, 502] width 838 height 121
click at [409, 408] on icon "Multiple Choice" at bounding box center [407, 413] width 13 height 13
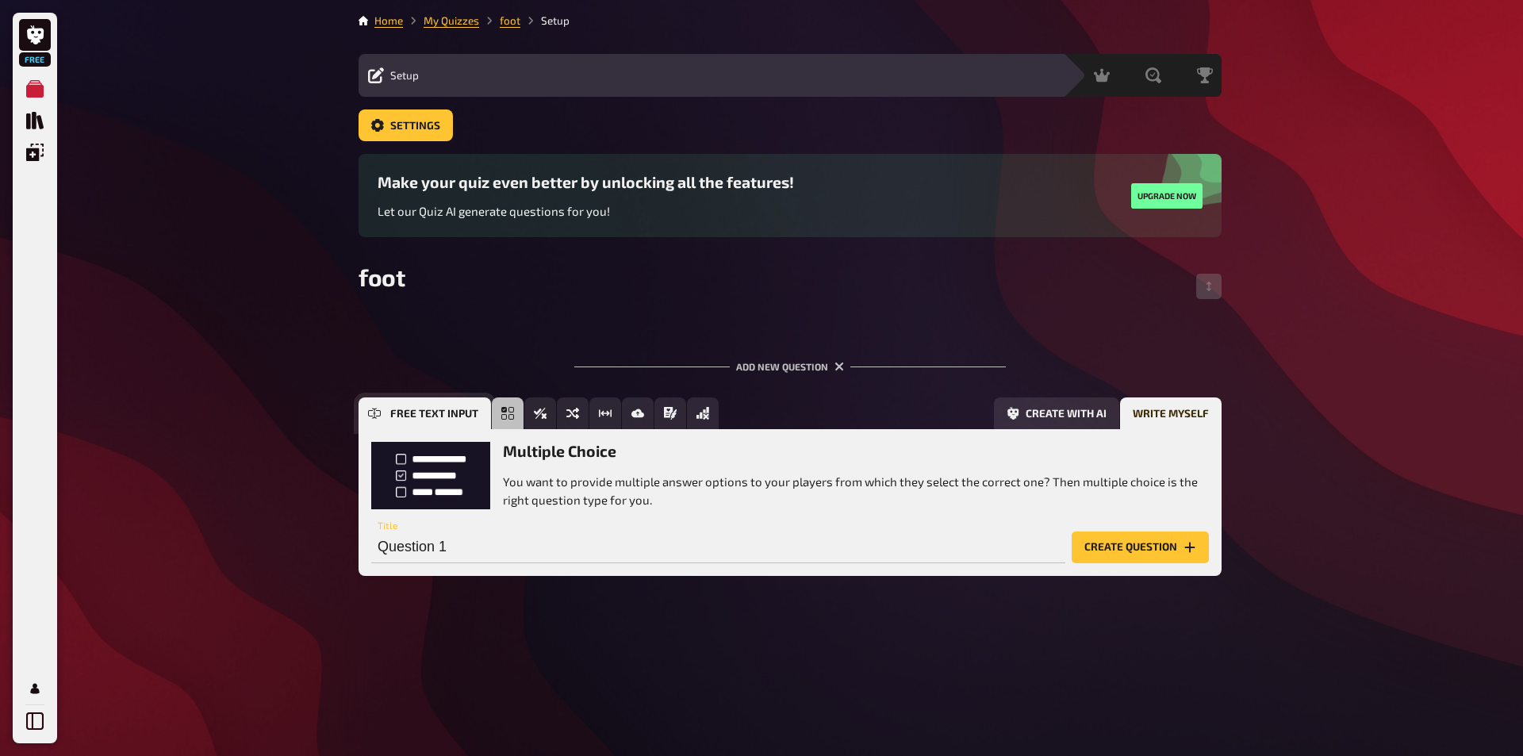
click at [383, 406] on button "Free Text Input" at bounding box center [424, 413] width 132 height 32
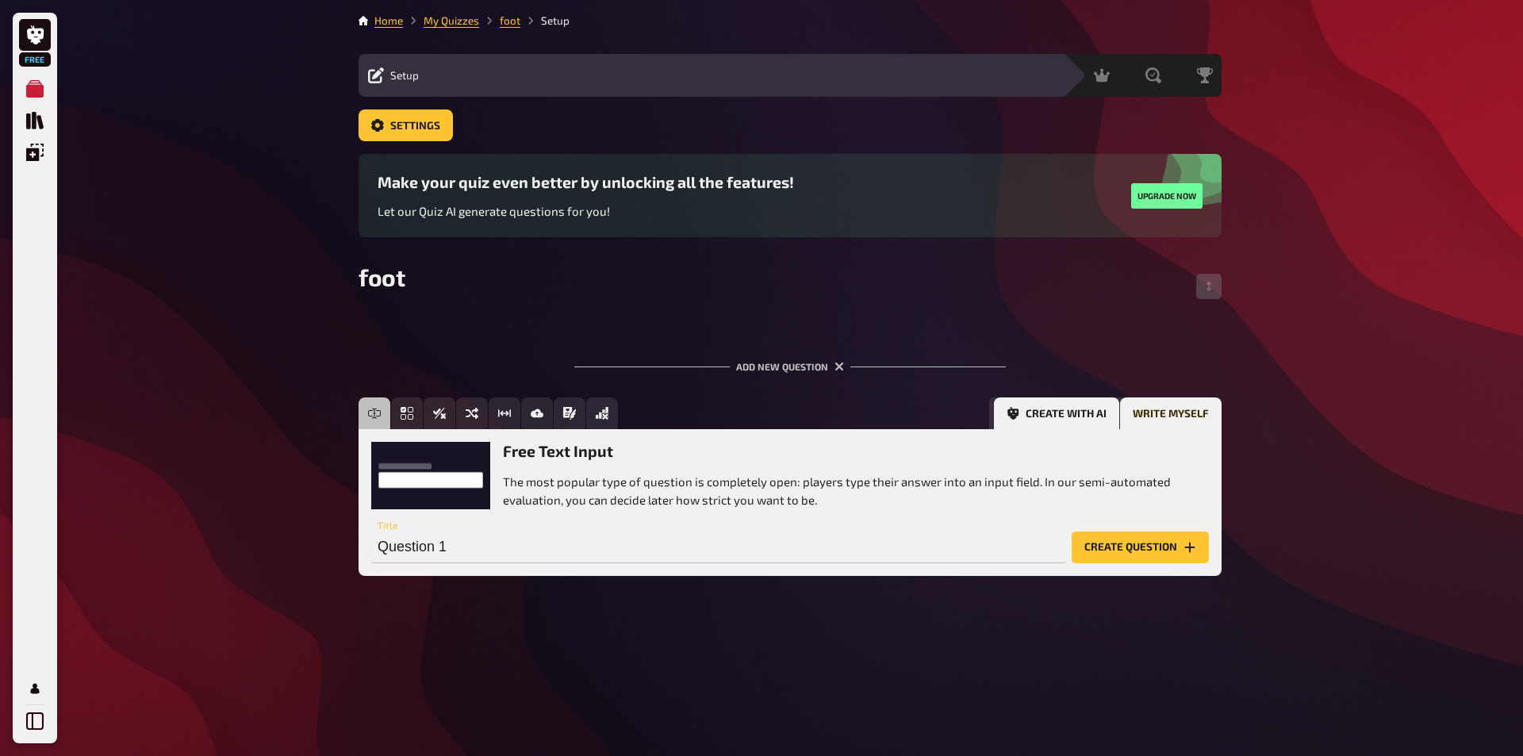
click at [1048, 410] on button "Create with AI" at bounding box center [1056, 413] width 125 height 32
click at [723, 546] on input "text" at bounding box center [678, 547] width 615 height 32
drag, startPoint x: 470, startPoint y: 523, endPoint x: 381, endPoint y: 517, distance: 88.2
click at [381, 517] on div "Topic (optional)" at bounding box center [678, 540] width 615 height 48
click at [1106, 546] on button "Generate question (3×)" at bounding box center [1123, 547] width 172 height 32
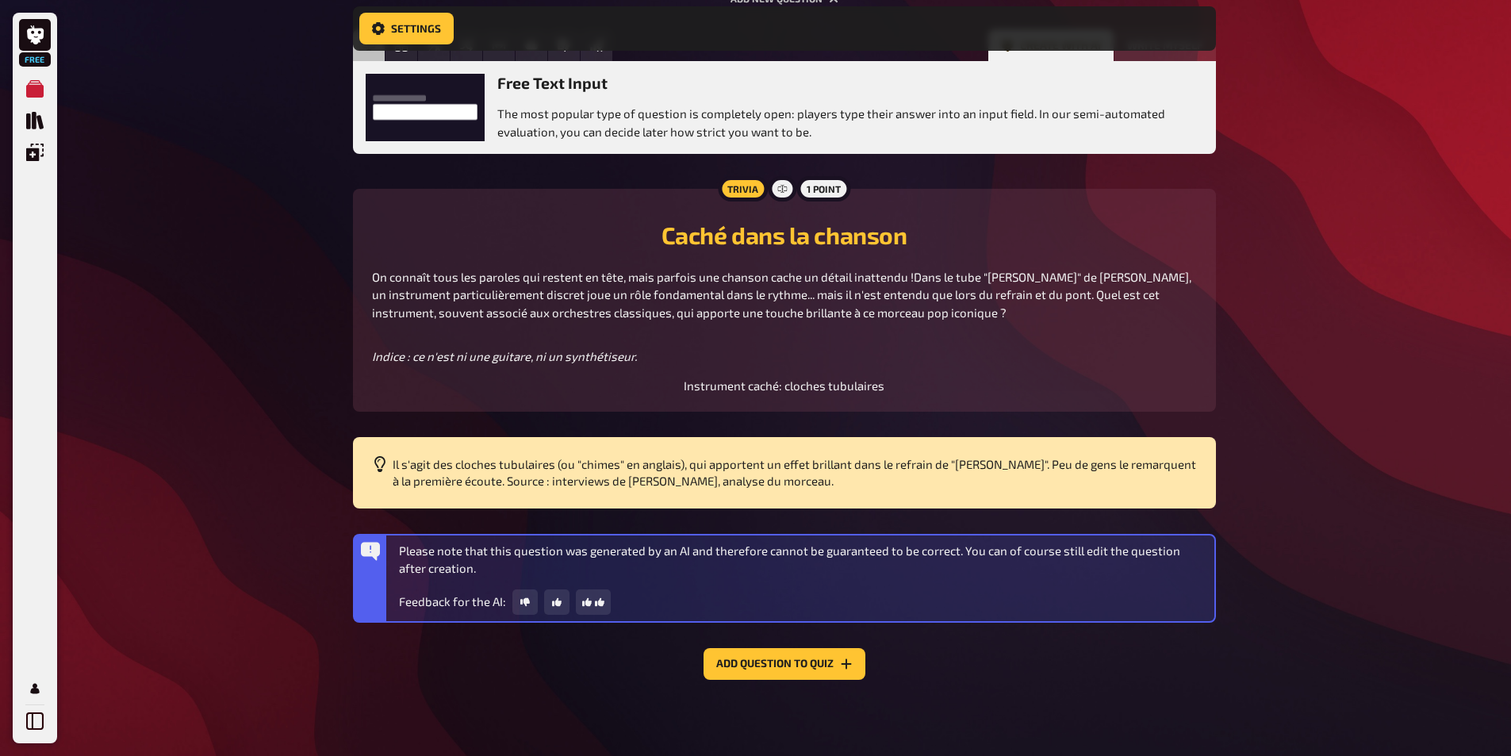
scroll to position [470, 0]
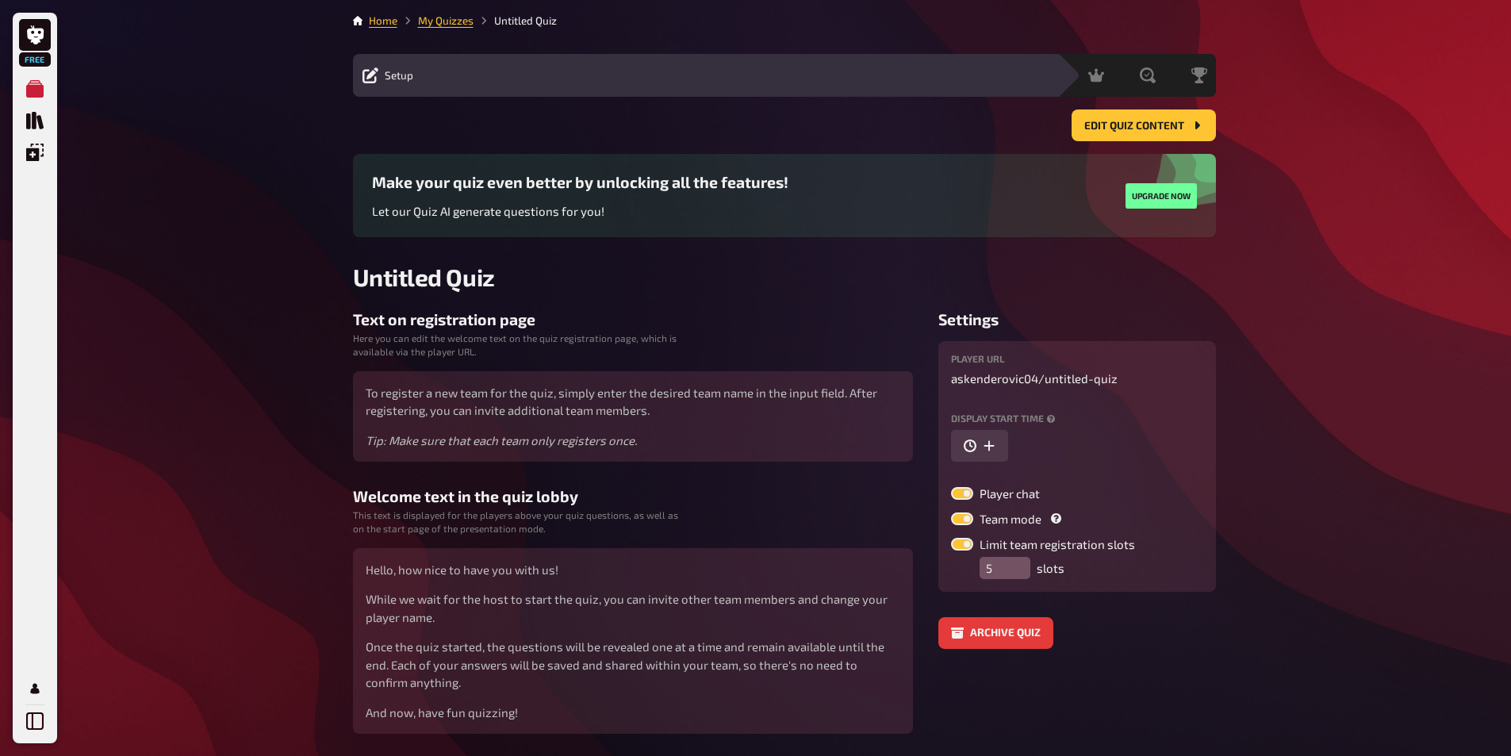
drag, startPoint x: 525, startPoint y: 315, endPoint x: 535, endPoint y: 303, distance: 15.7
